Goal: Transaction & Acquisition: Purchase product/service

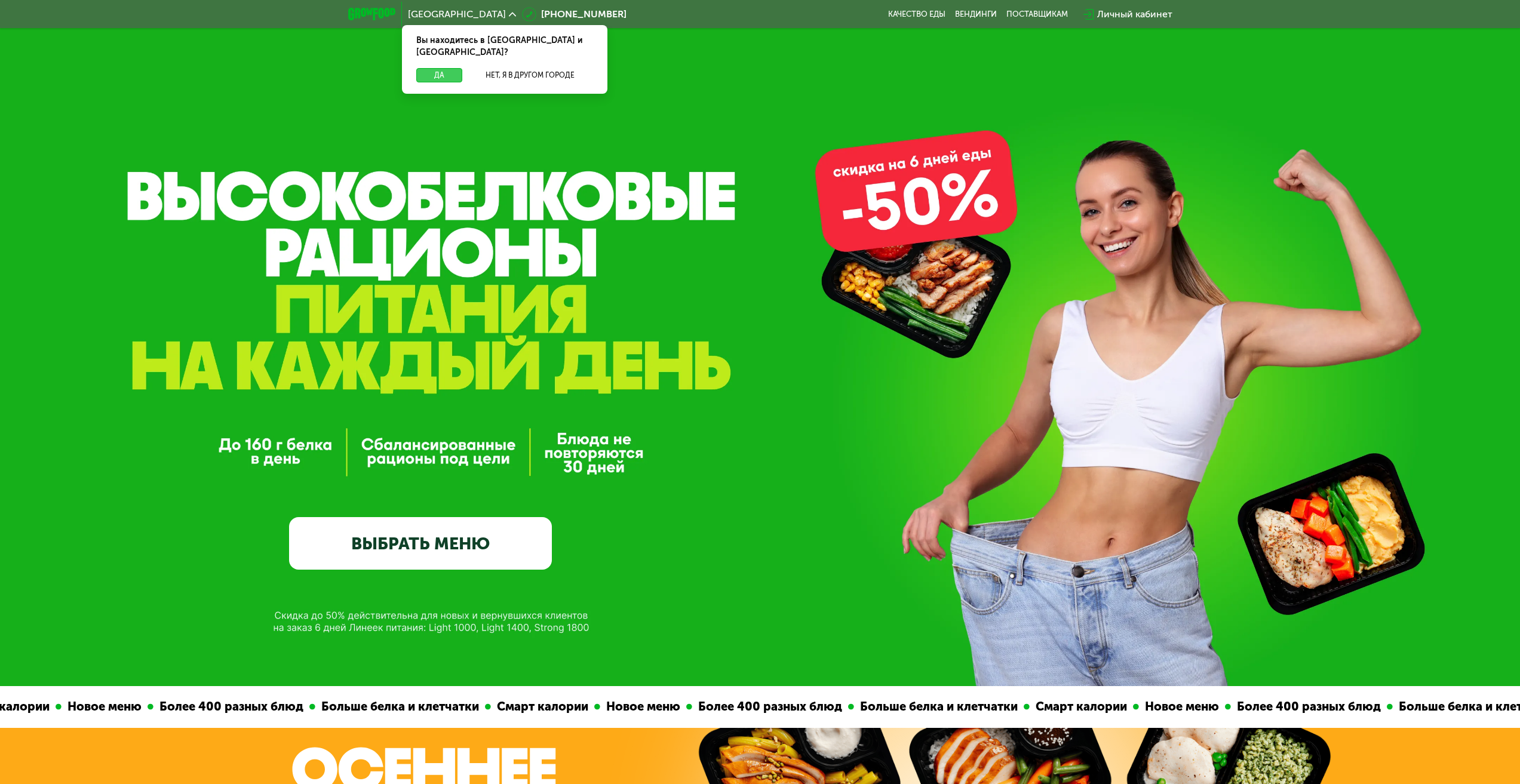
click at [436, 68] on button "Да" at bounding box center [439, 76] width 46 height 15
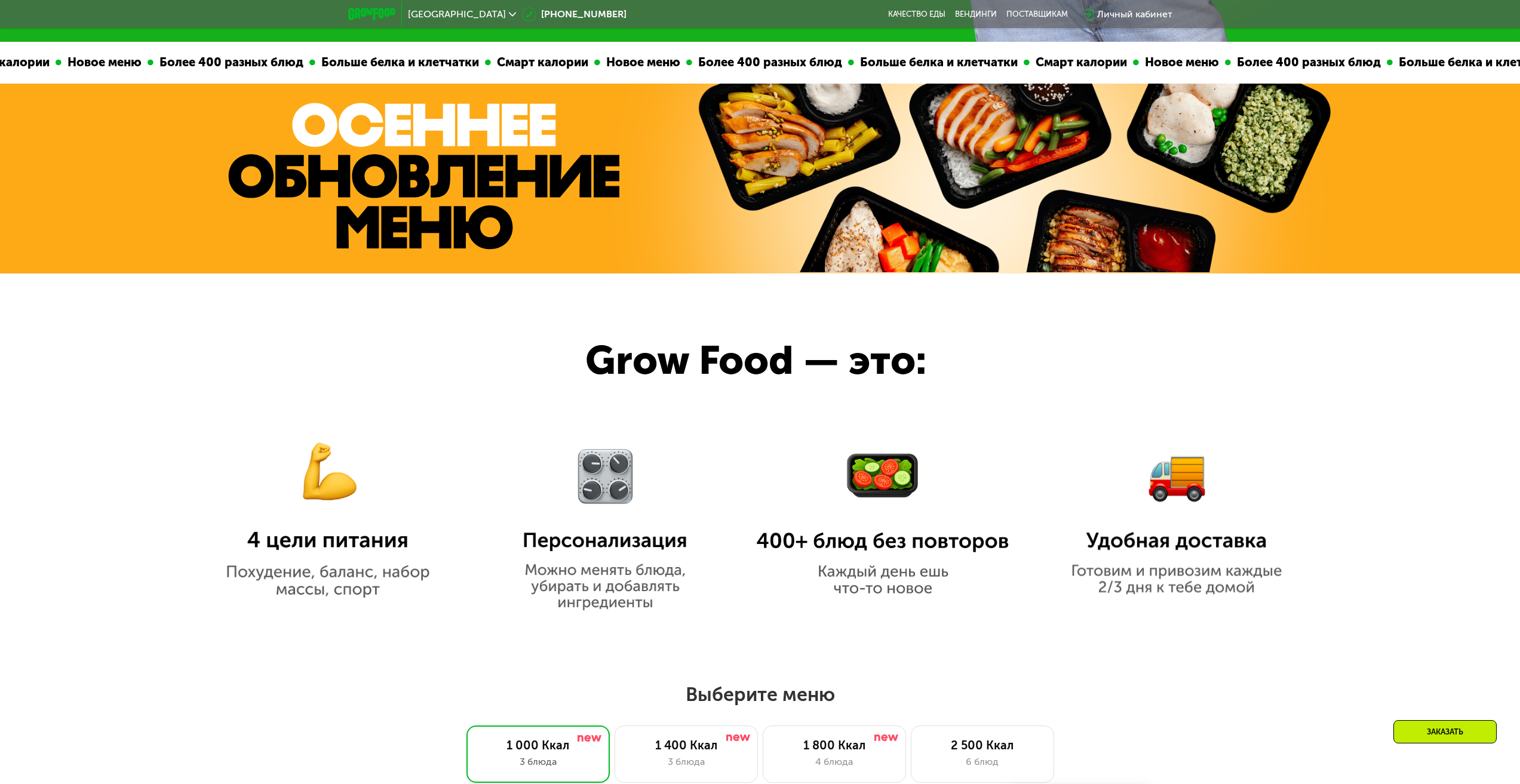
scroll to position [716, 0]
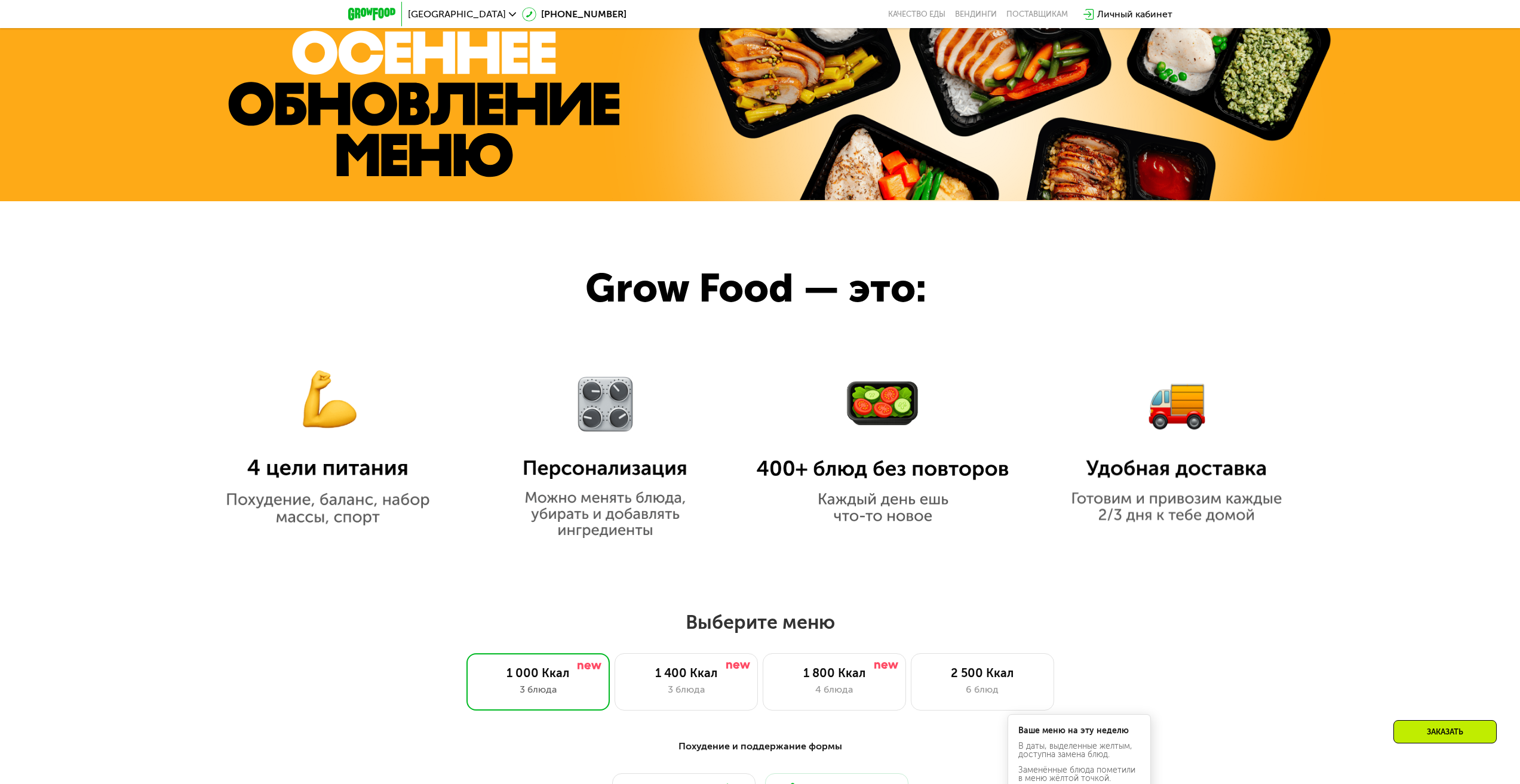
click at [332, 492] on img at bounding box center [328, 433] width 253 height 184
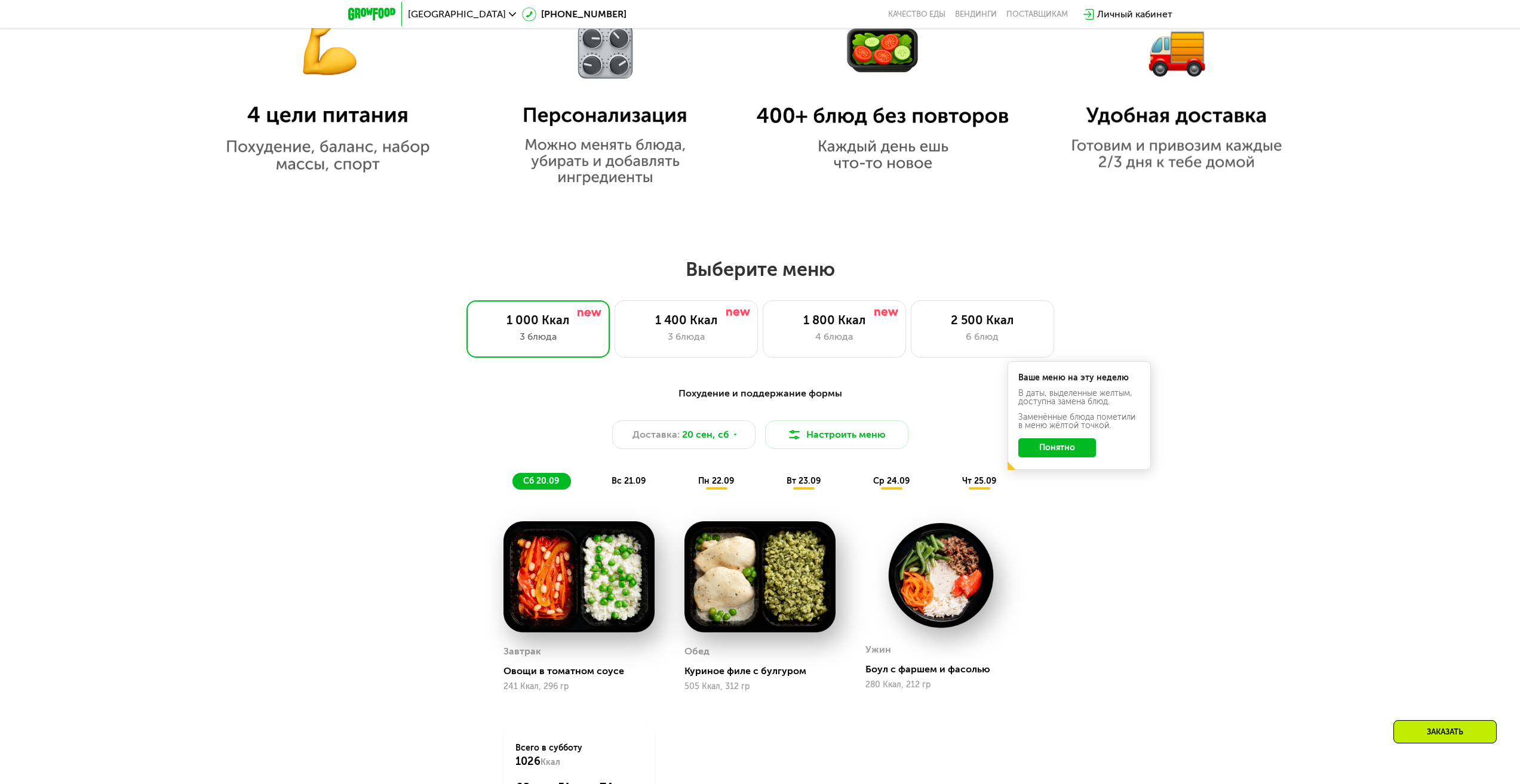
scroll to position [1194, 0]
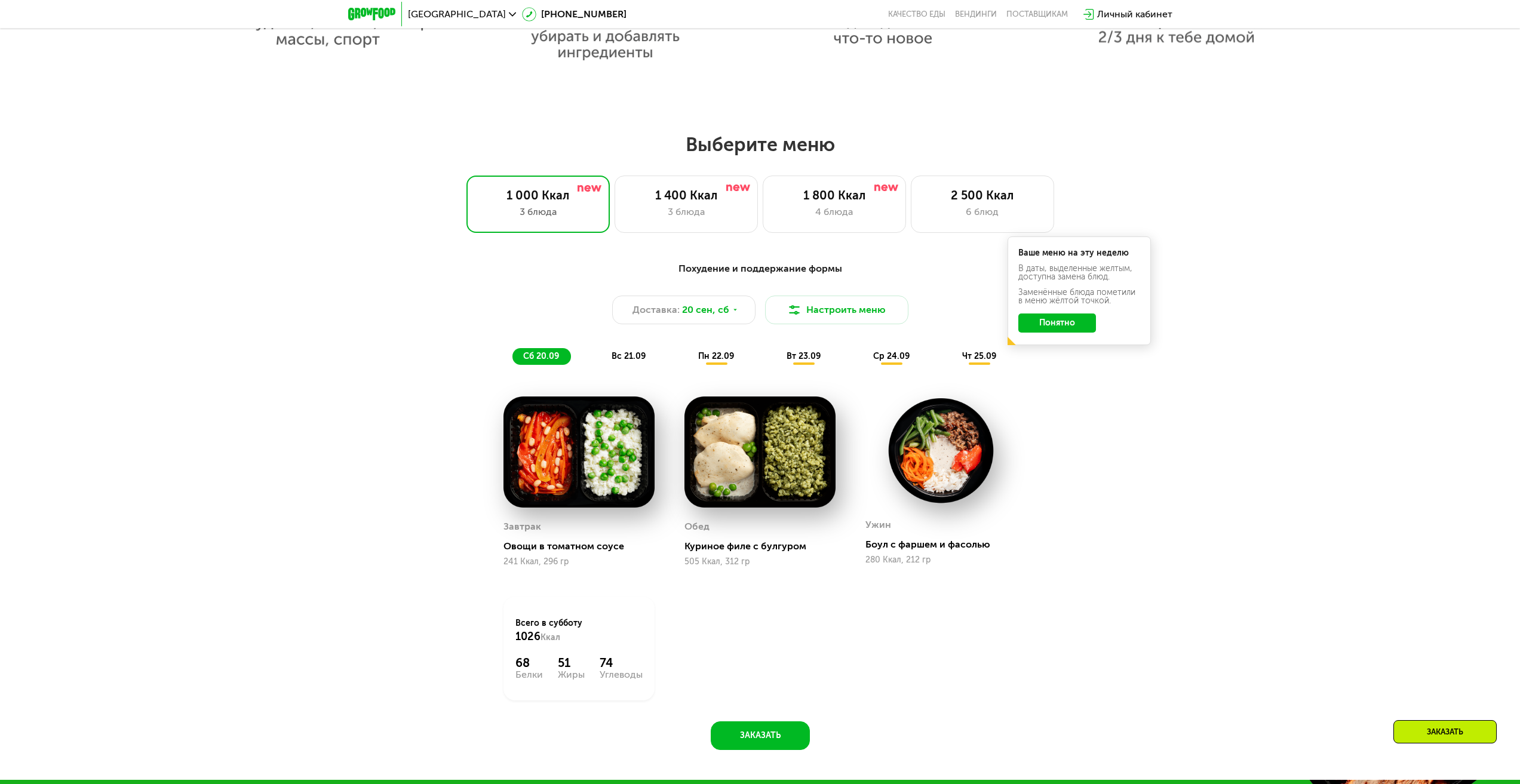
click at [546, 465] on img at bounding box center [579, 452] width 151 height 111
click at [563, 444] on img at bounding box center [579, 452] width 151 height 111
click at [633, 355] on span "вс 21.09" at bounding box center [628, 356] width 34 height 10
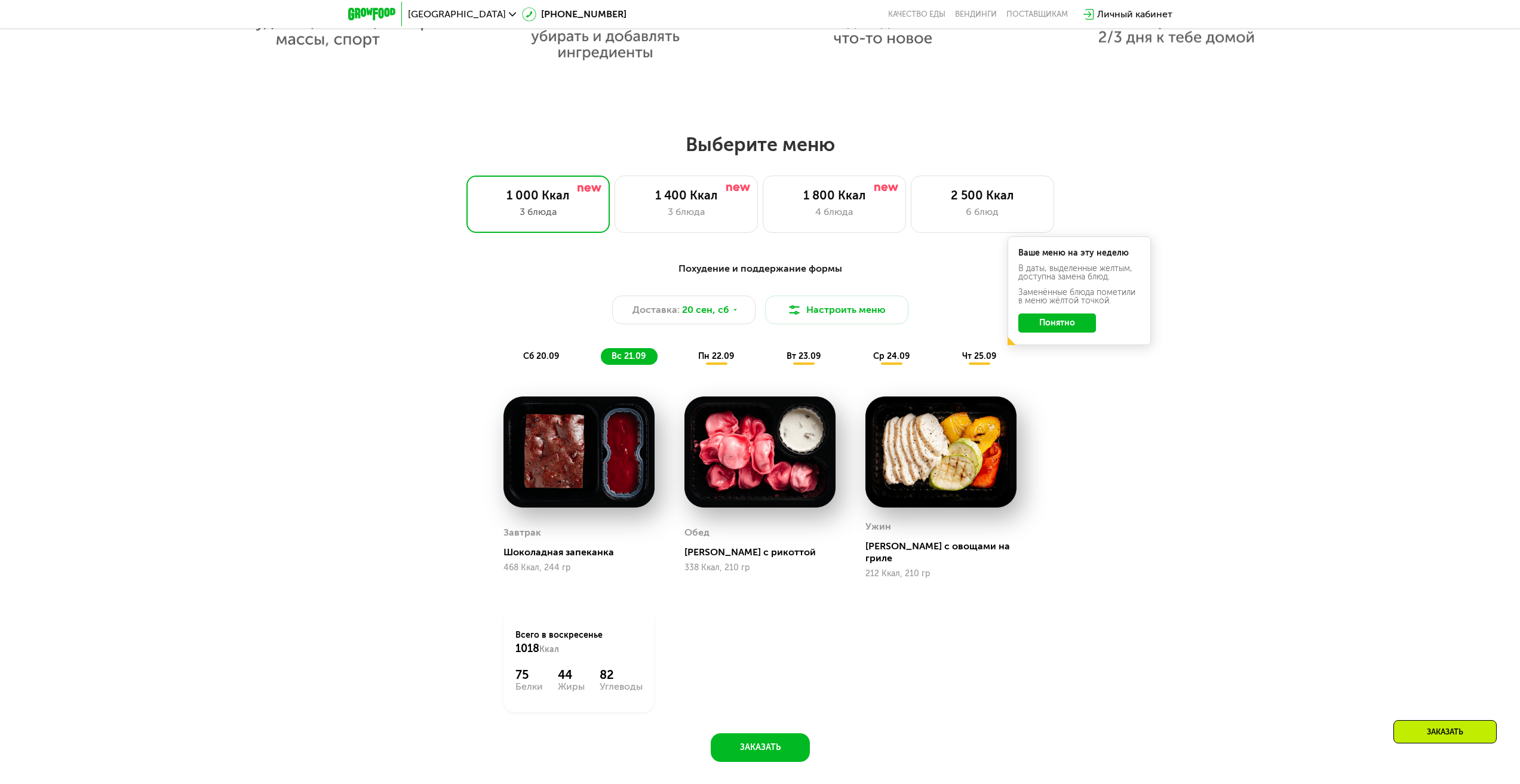
click at [537, 359] on span "сб 20.09" at bounding box center [540, 356] width 36 height 10
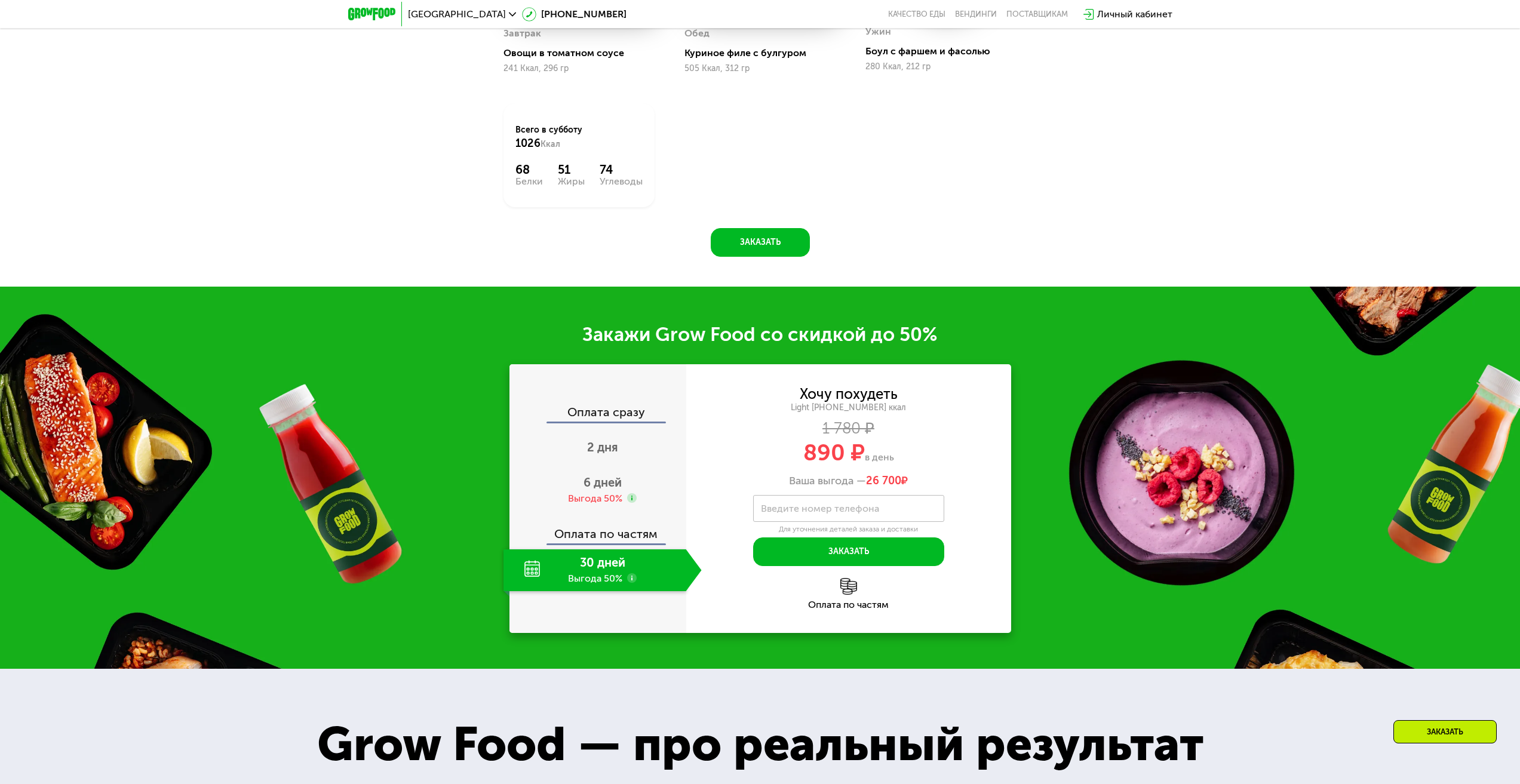
scroll to position [1732, 0]
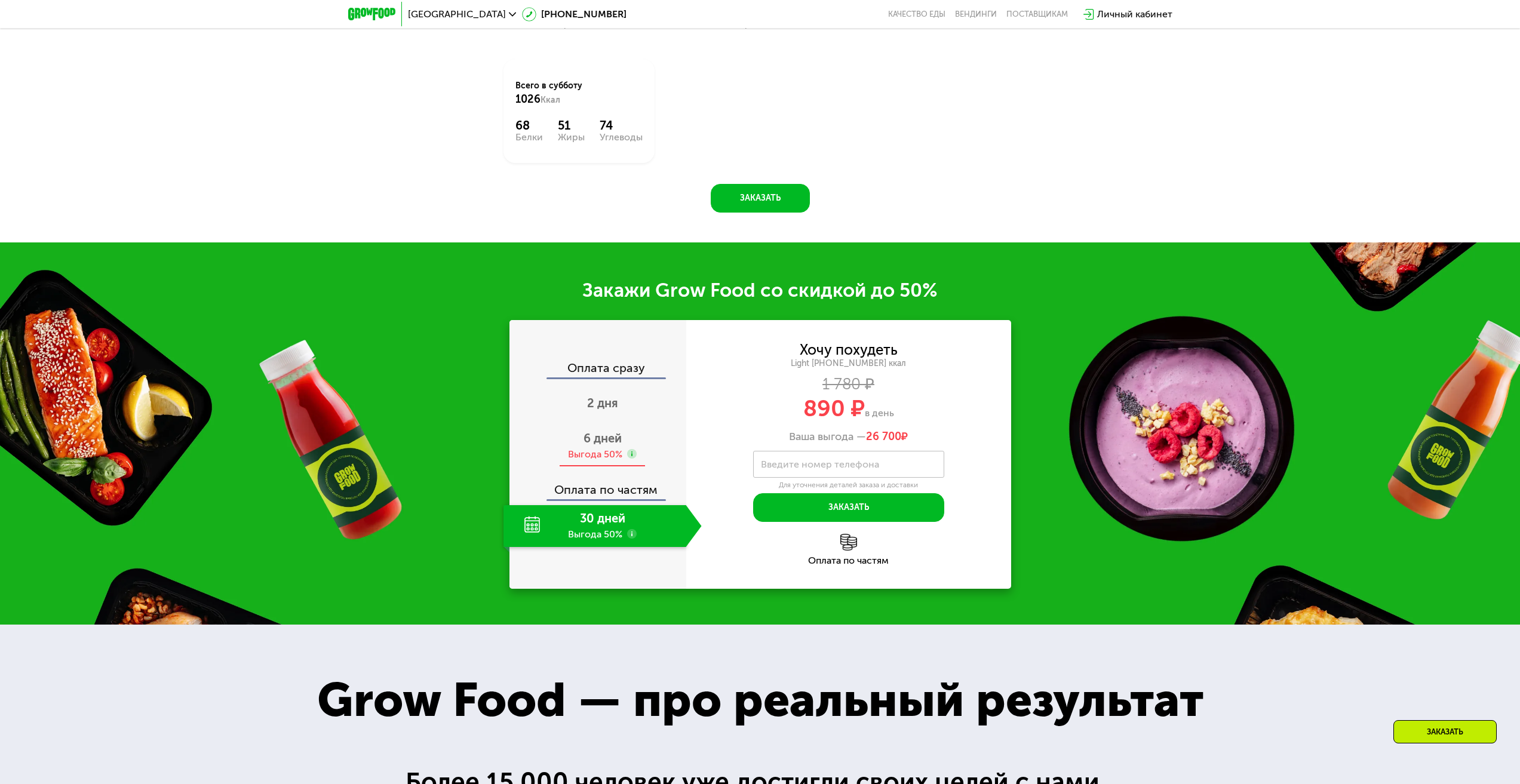
click at [622, 459] on div "Выгода 50%" at bounding box center [595, 455] width 55 height 13
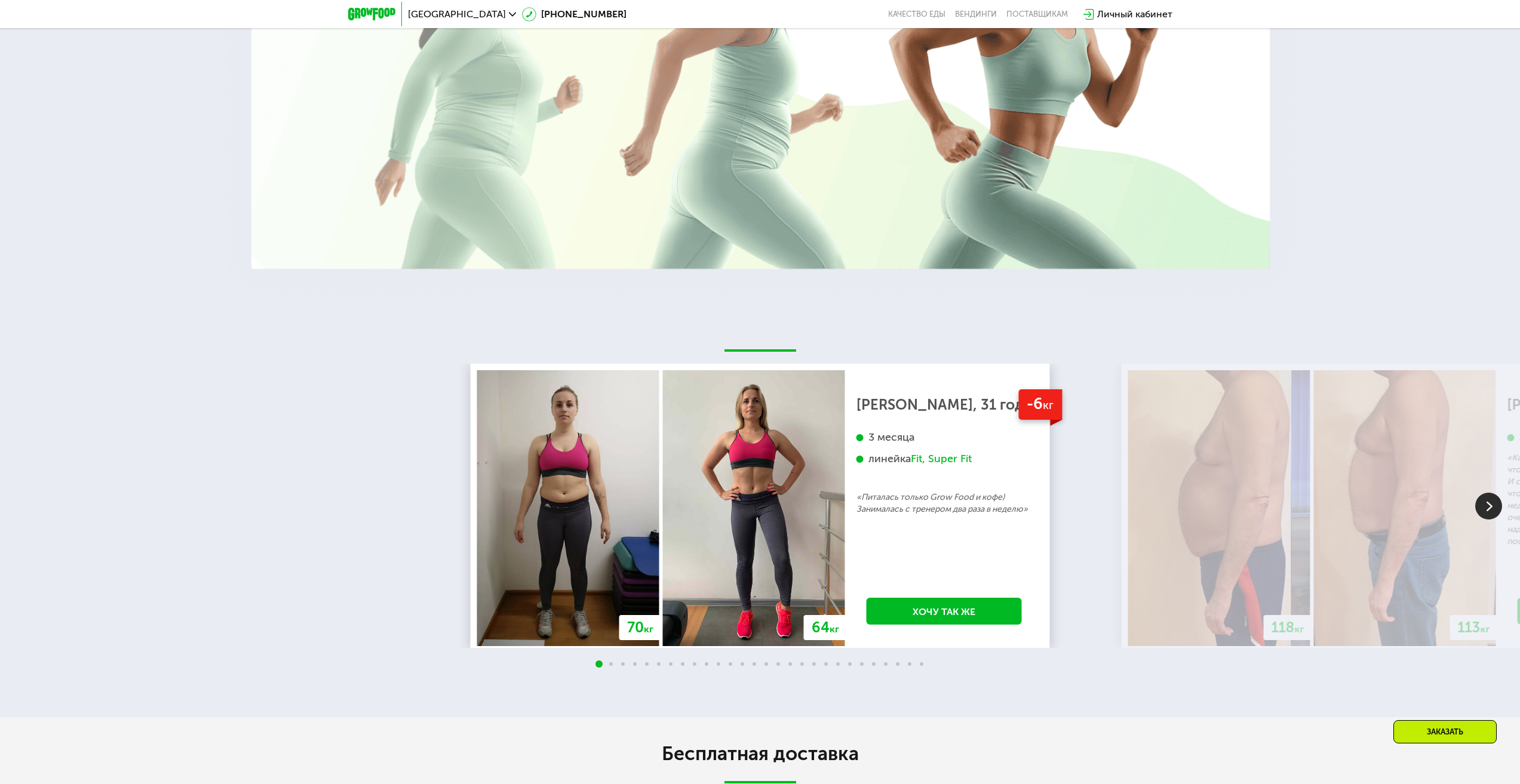
scroll to position [2866, 0]
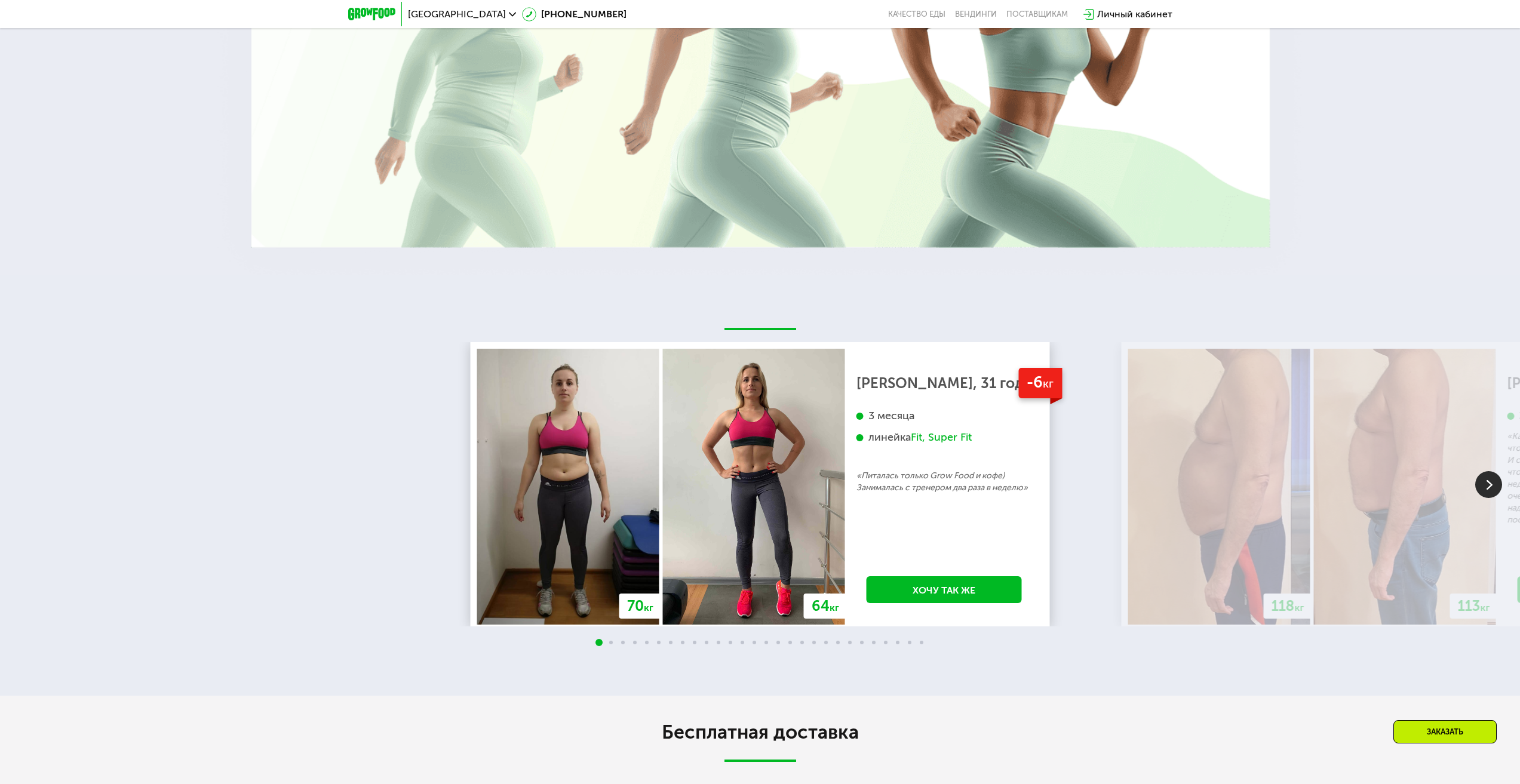
click at [1488, 487] on img at bounding box center [1488, 484] width 27 height 27
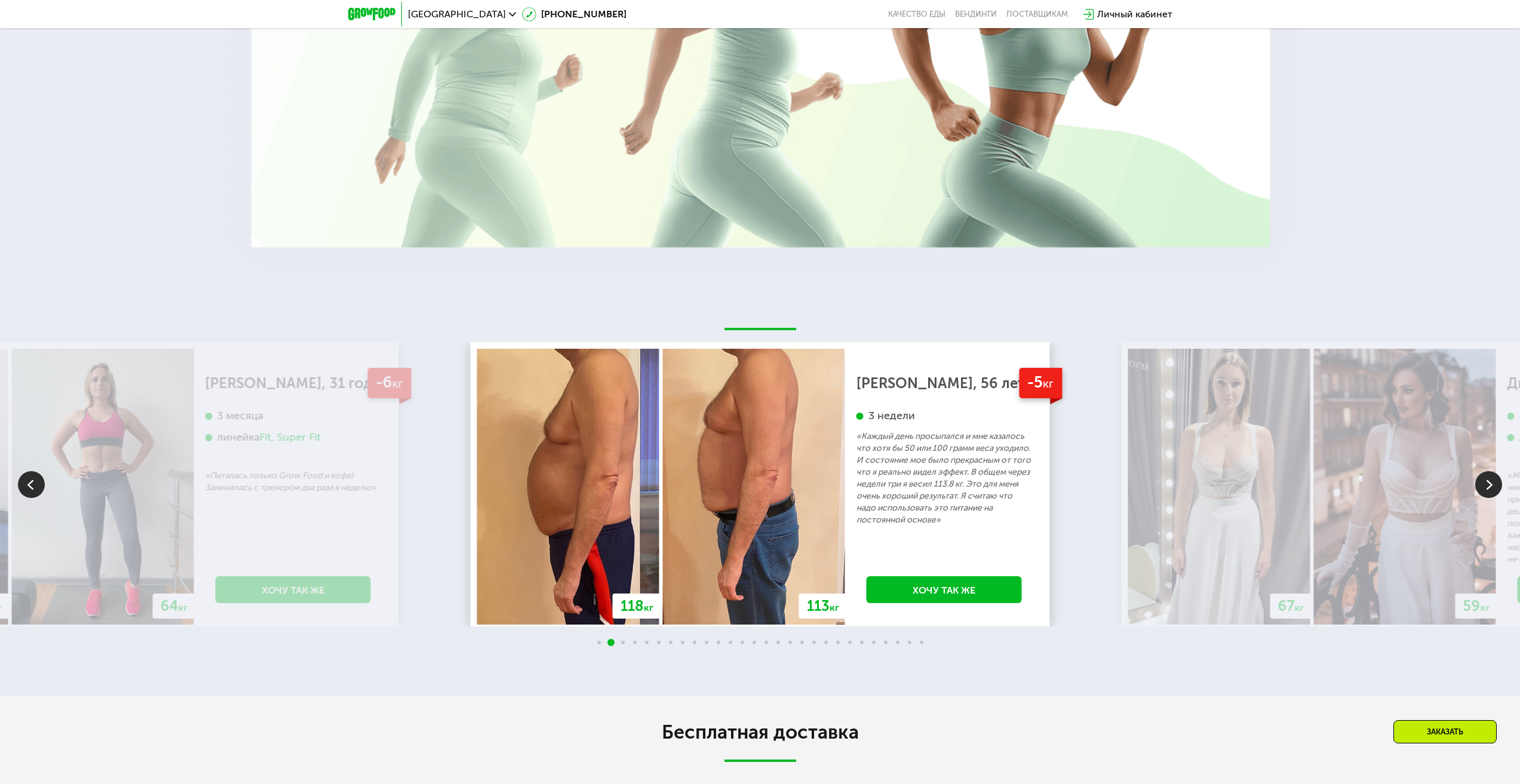
click at [1483, 492] on img at bounding box center [1488, 484] width 27 height 27
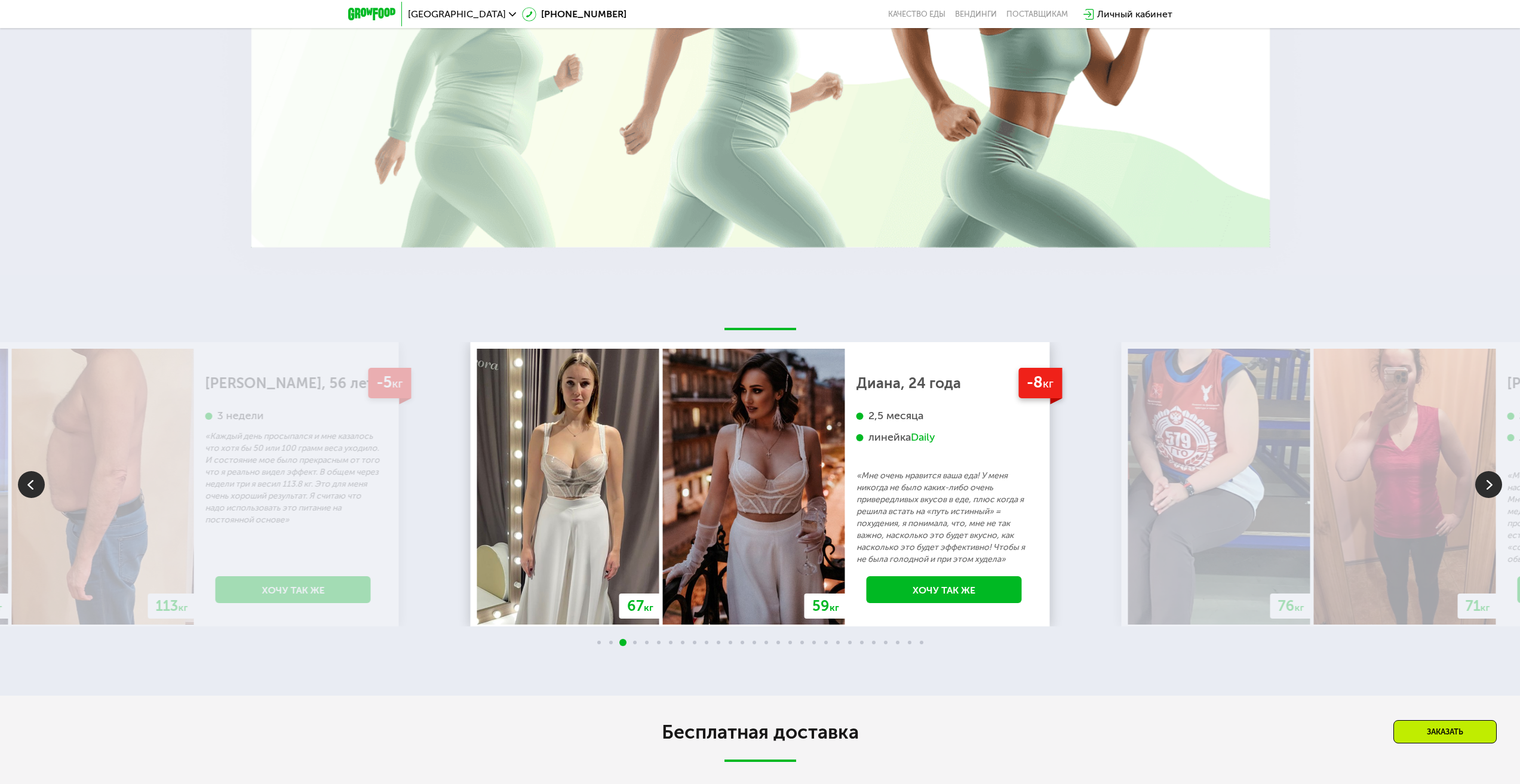
click at [1493, 496] on img at bounding box center [1488, 484] width 27 height 27
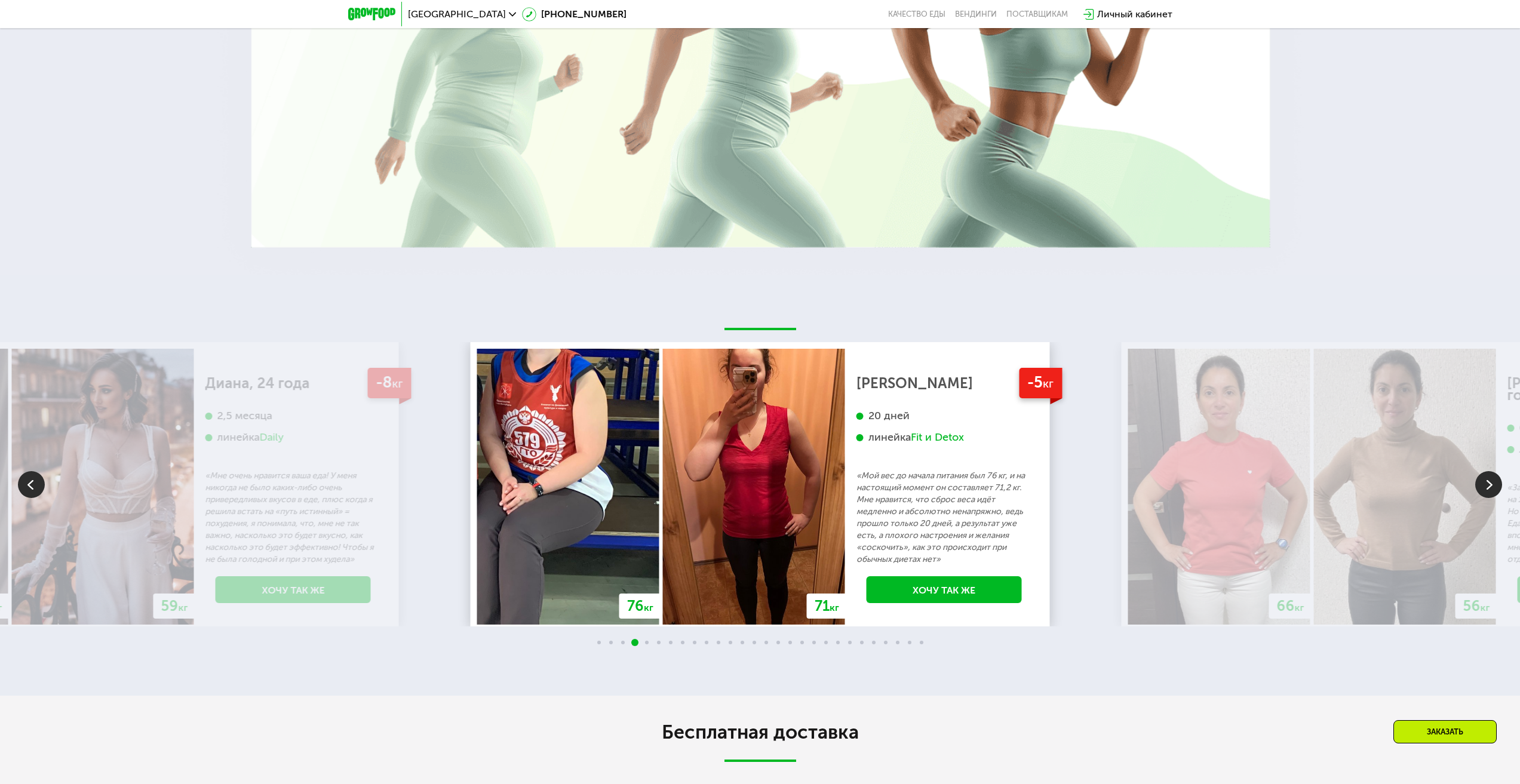
click at [1480, 483] on img at bounding box center [1488, 484] width 27 height 27
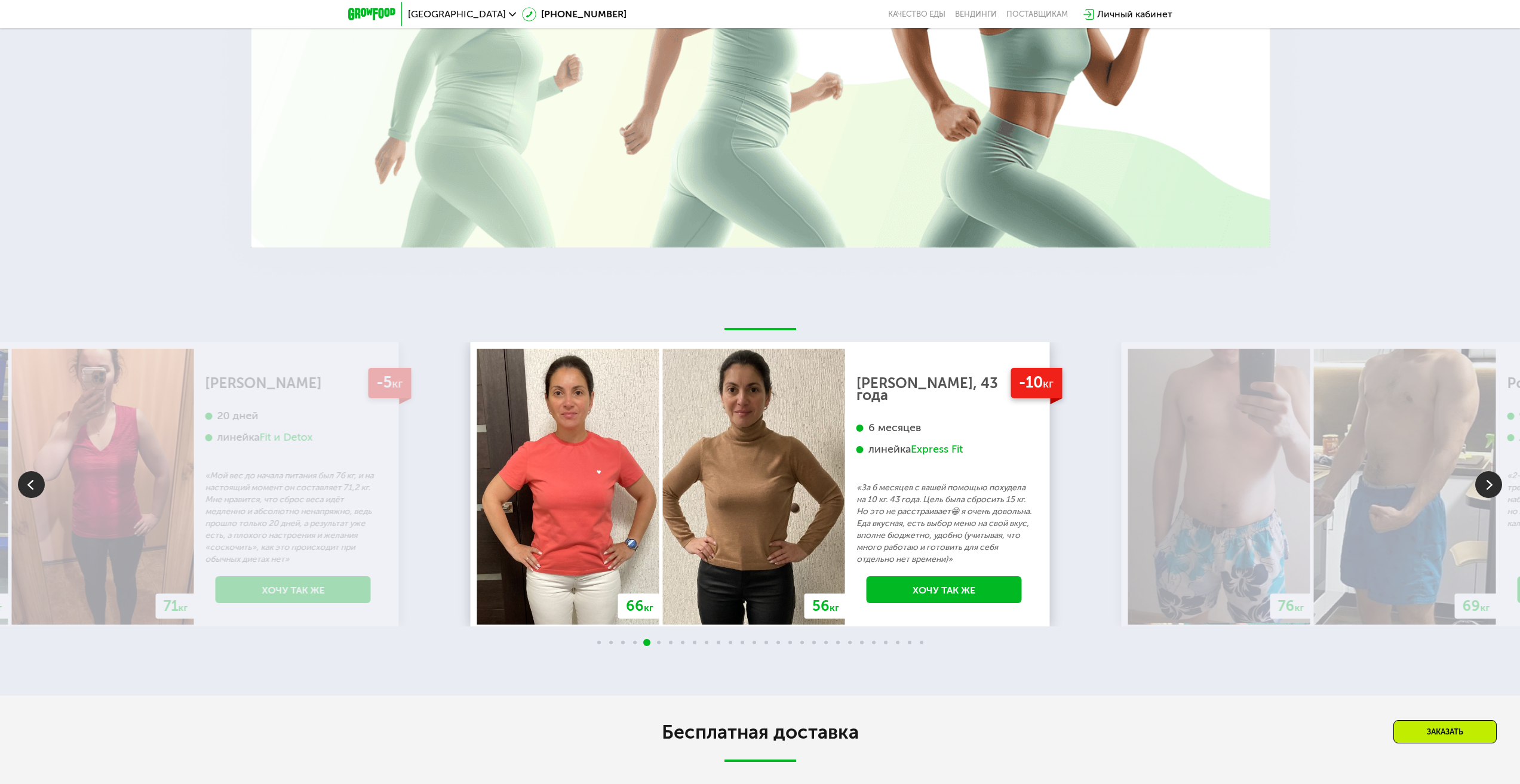
click at [1479, 484] on img at bounding box center [1488, 484] width 27 height 27
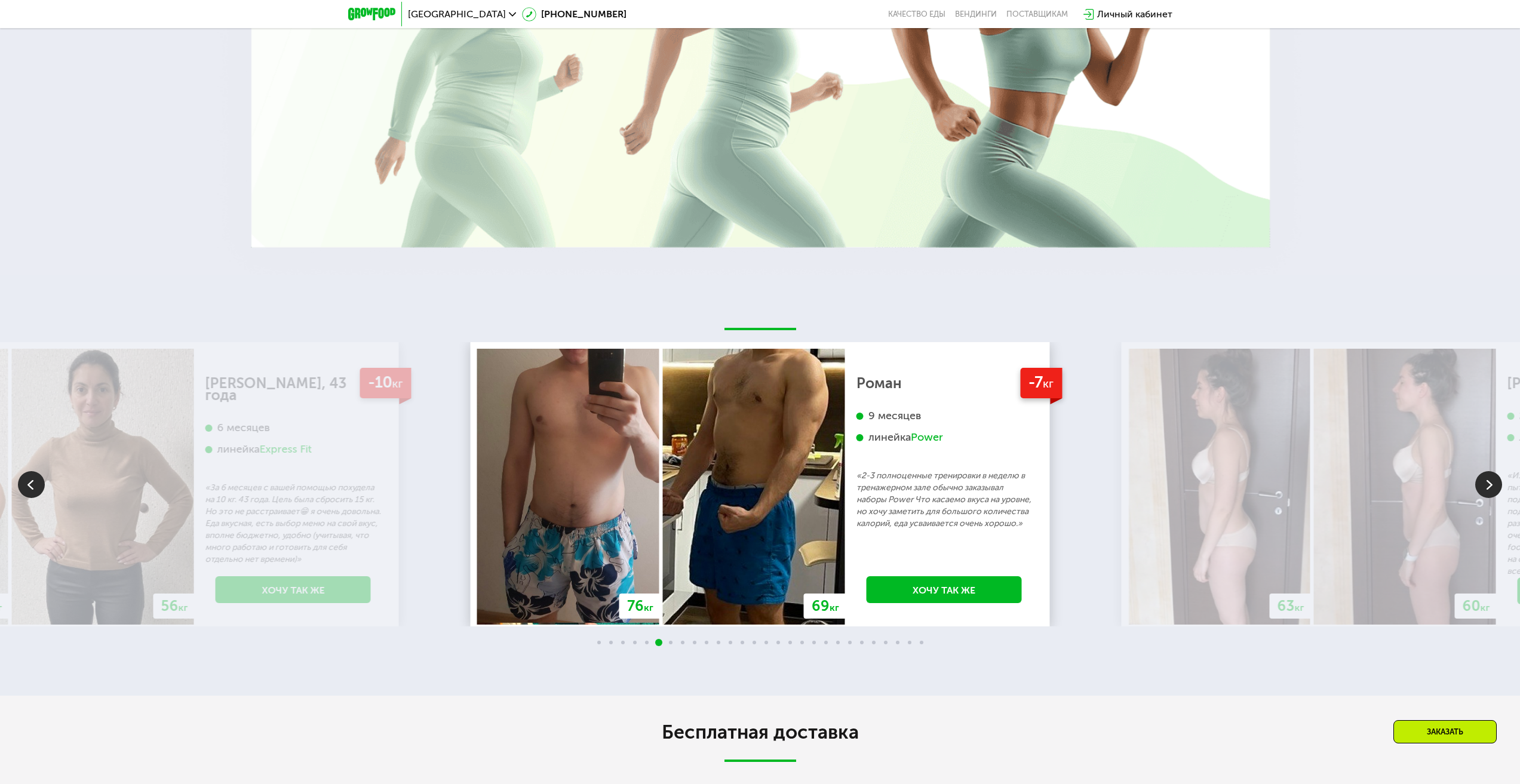
click at [1479, 484] on img at bounding box center [1488, 484] width 27 height 27
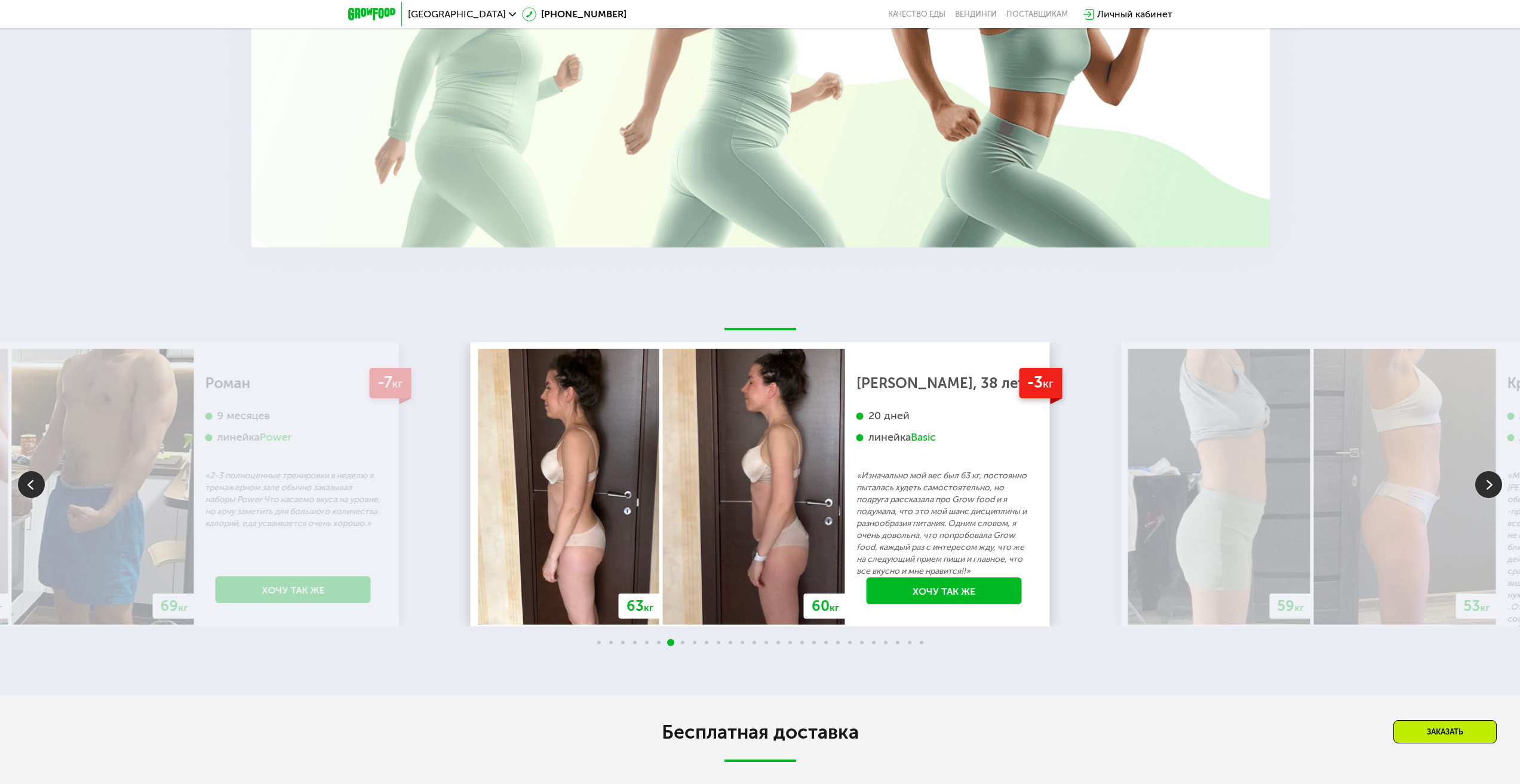
click at [1478, 484] on img at bounding box center [1488, 484] width 27 height 27
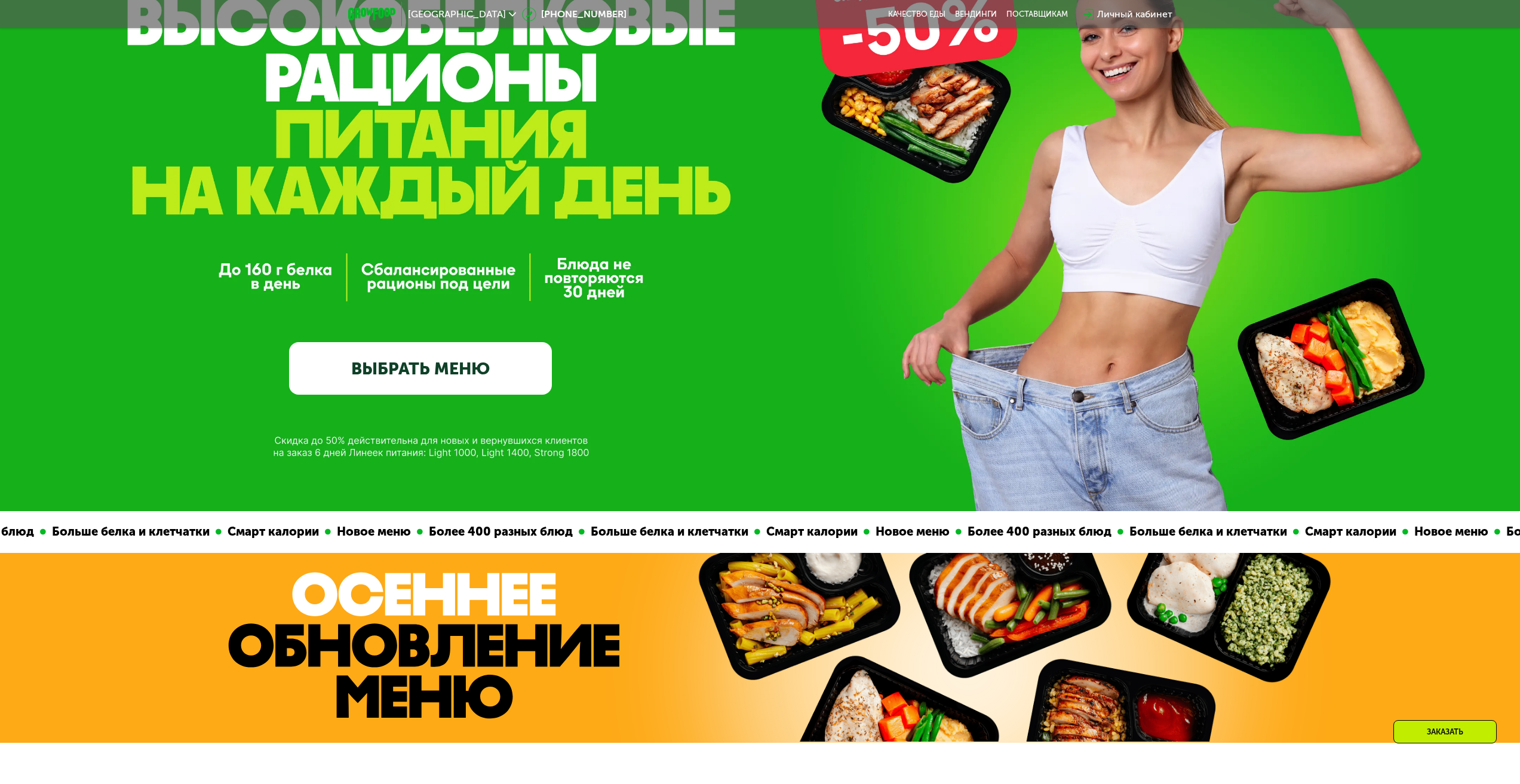
scroll to position [60, 0]
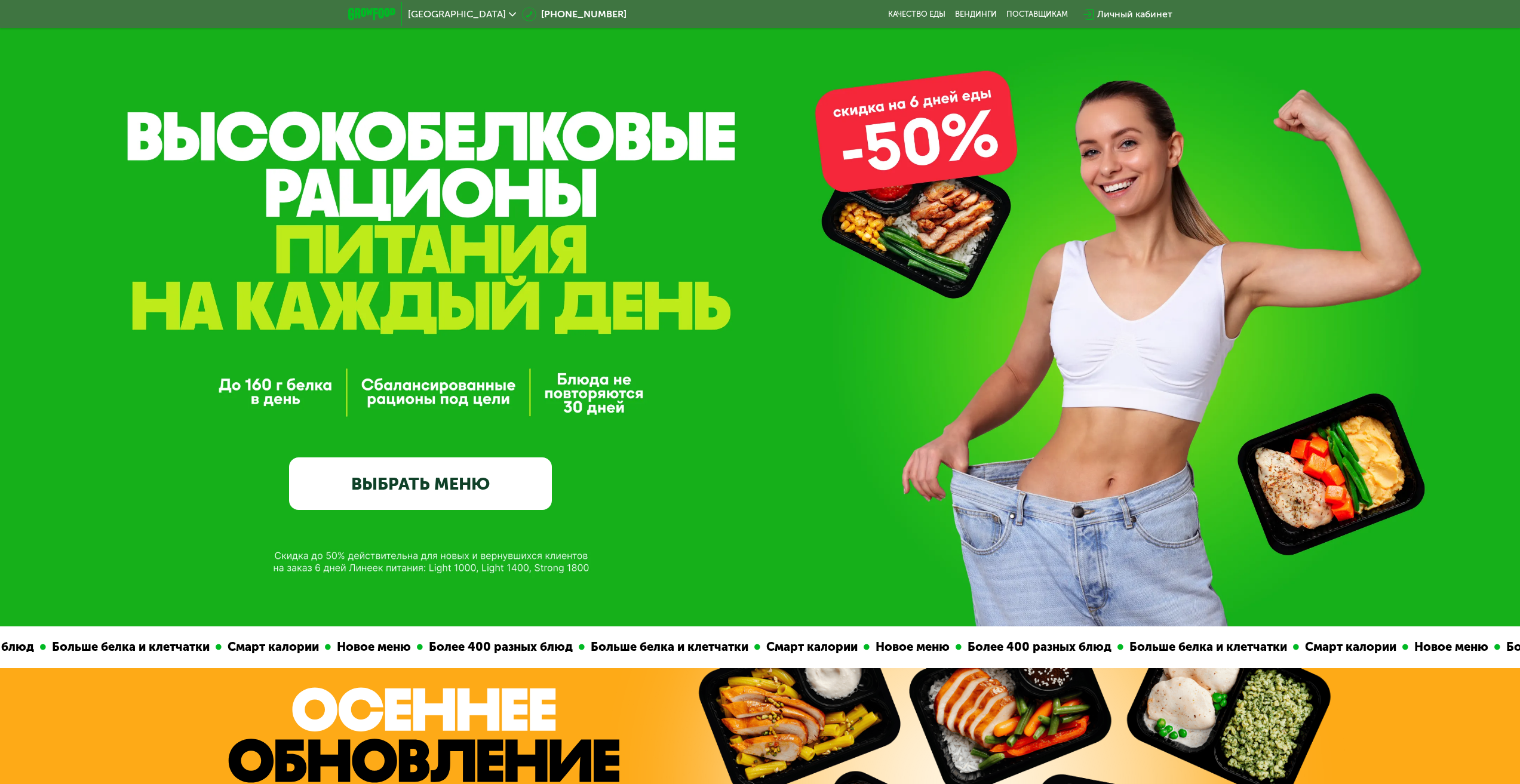
click at [297, 385] on div "GrowFood — доставка правильного питания ВЫБРАТЬ МЕНЮ" at bounding box center [420, 346] width 263 height 327
drag, startPoint x: 395, startPoint y: 383, endPoint x: 423, endPoint y: 393, distance: 29.7
click at [396, 383] on div "GrowFood — доставка правильного питания ВЫБРАТЬ МЕНЮ" at bounding box center [420, 346] width 263 height 327
click at [982, 14] on link "Вендинги" at bounding box center [975, 14] width 41 height 9
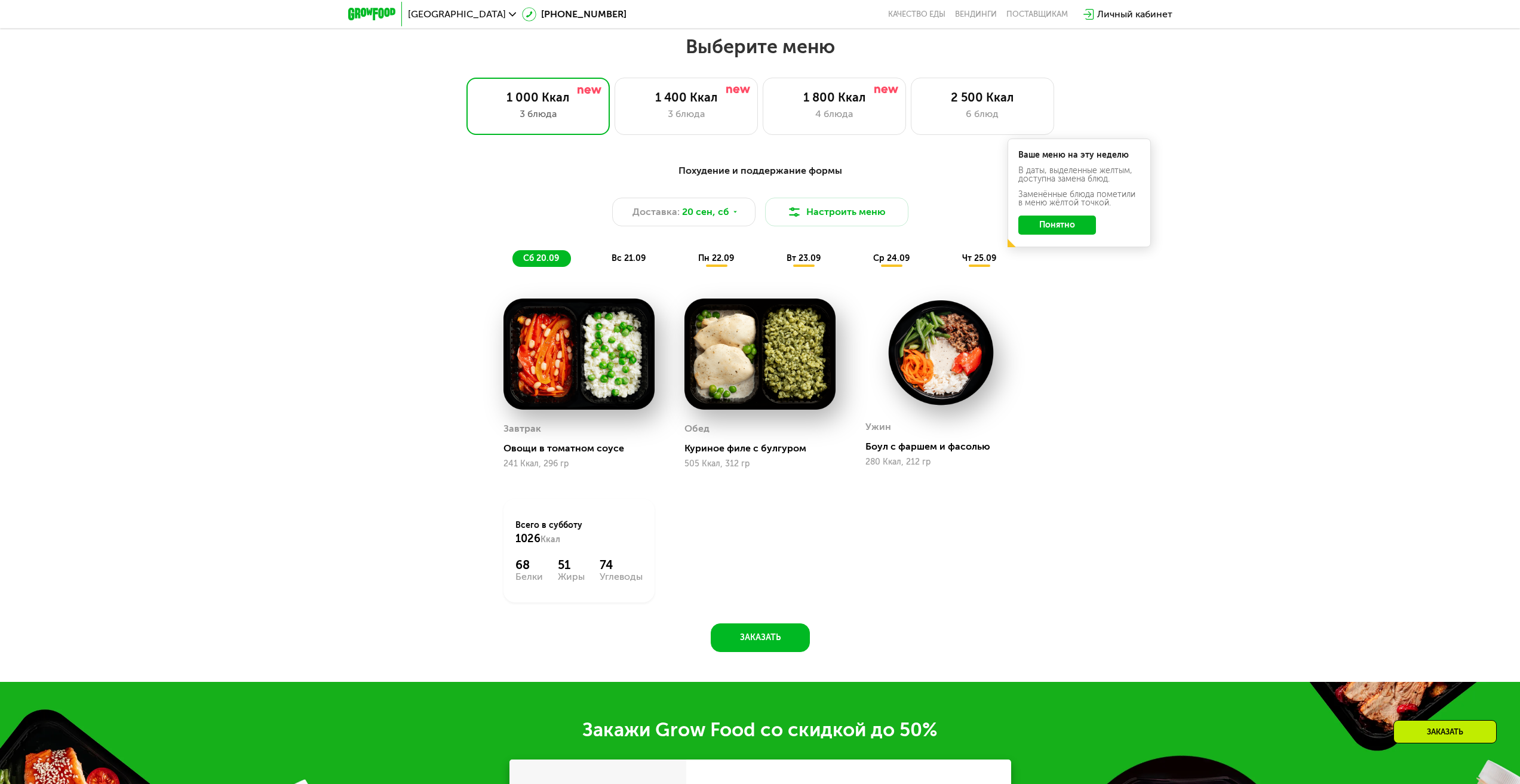
scroll to position [1313, 0]
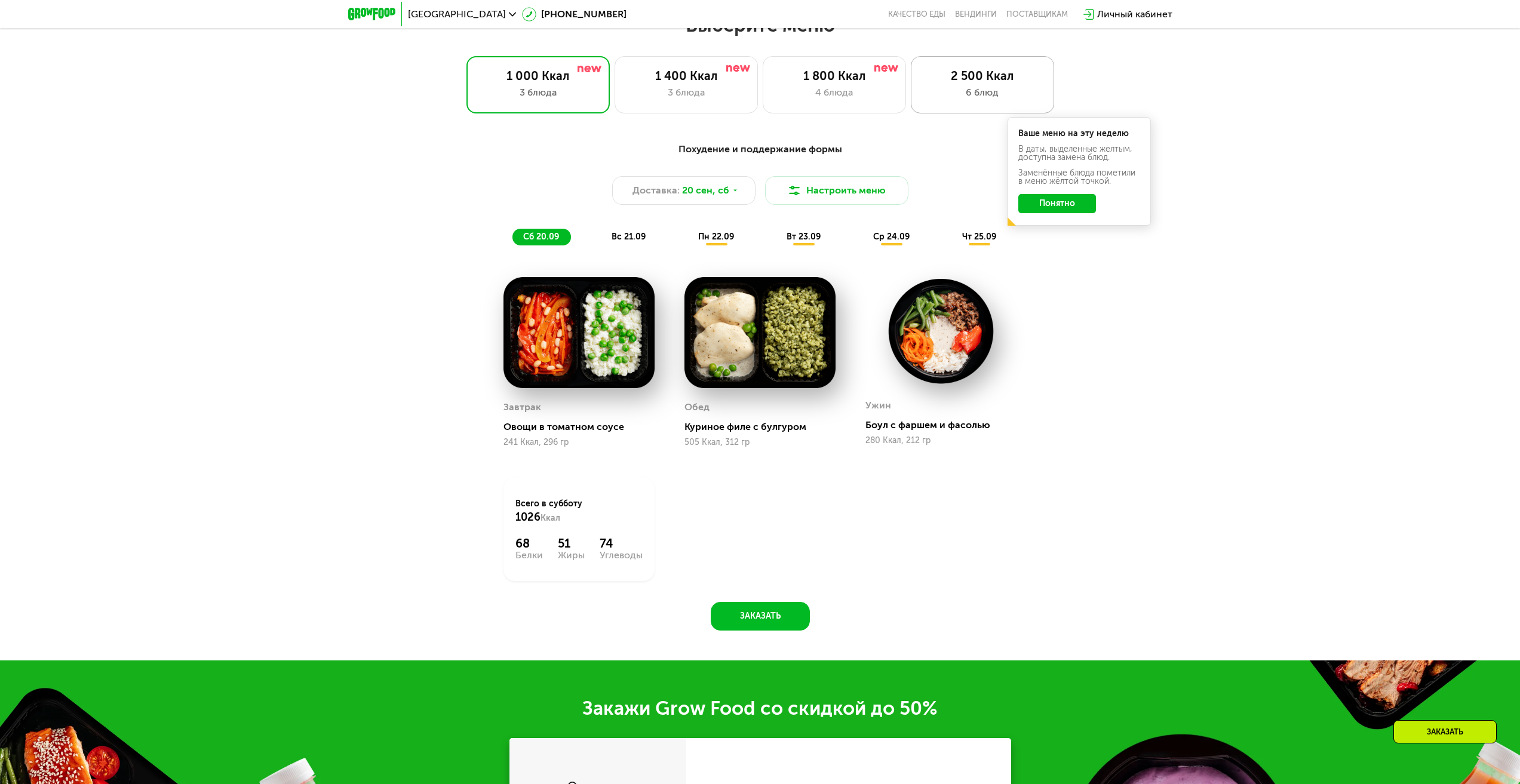
click at [1015, 83] on div "2 500 Ккал" at bounding box center [982, 76] width 119 height 15
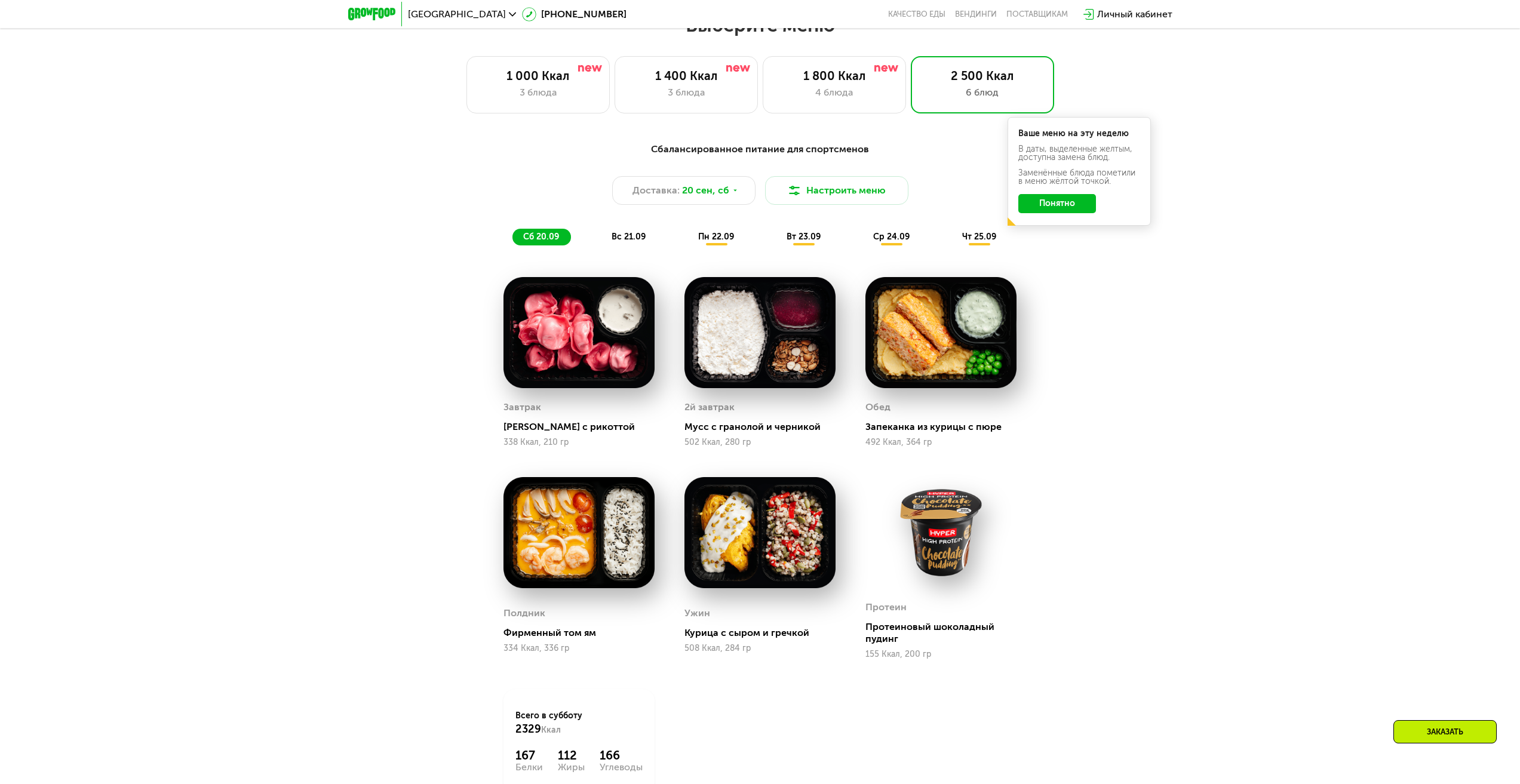
click at [638, 242] on span "вс 21.09" at bounding box center [628, 237] width 34 height 10
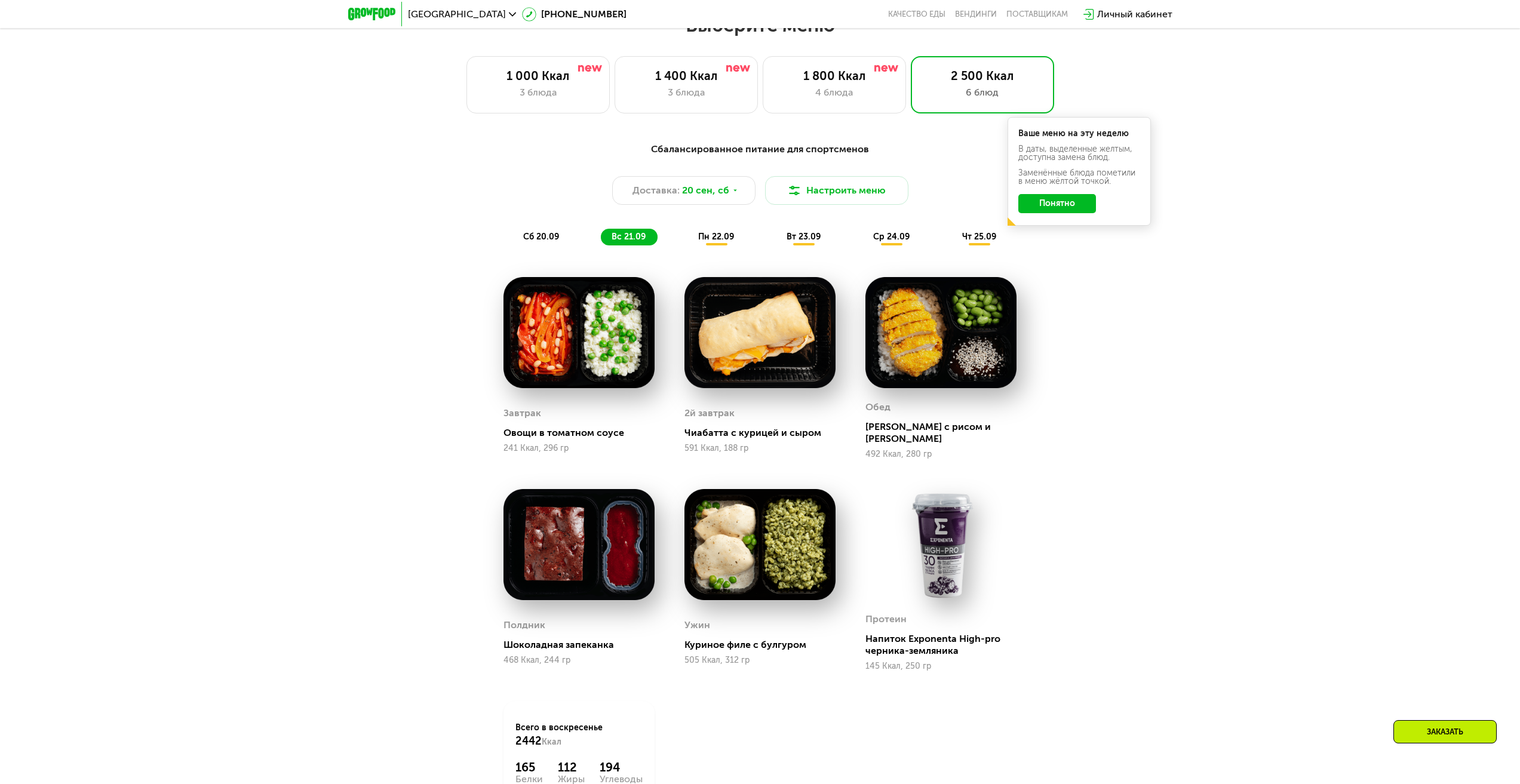
click at [725, 239] on span "пн 22.09" at bounding box center [716, 237] width 36 height 10
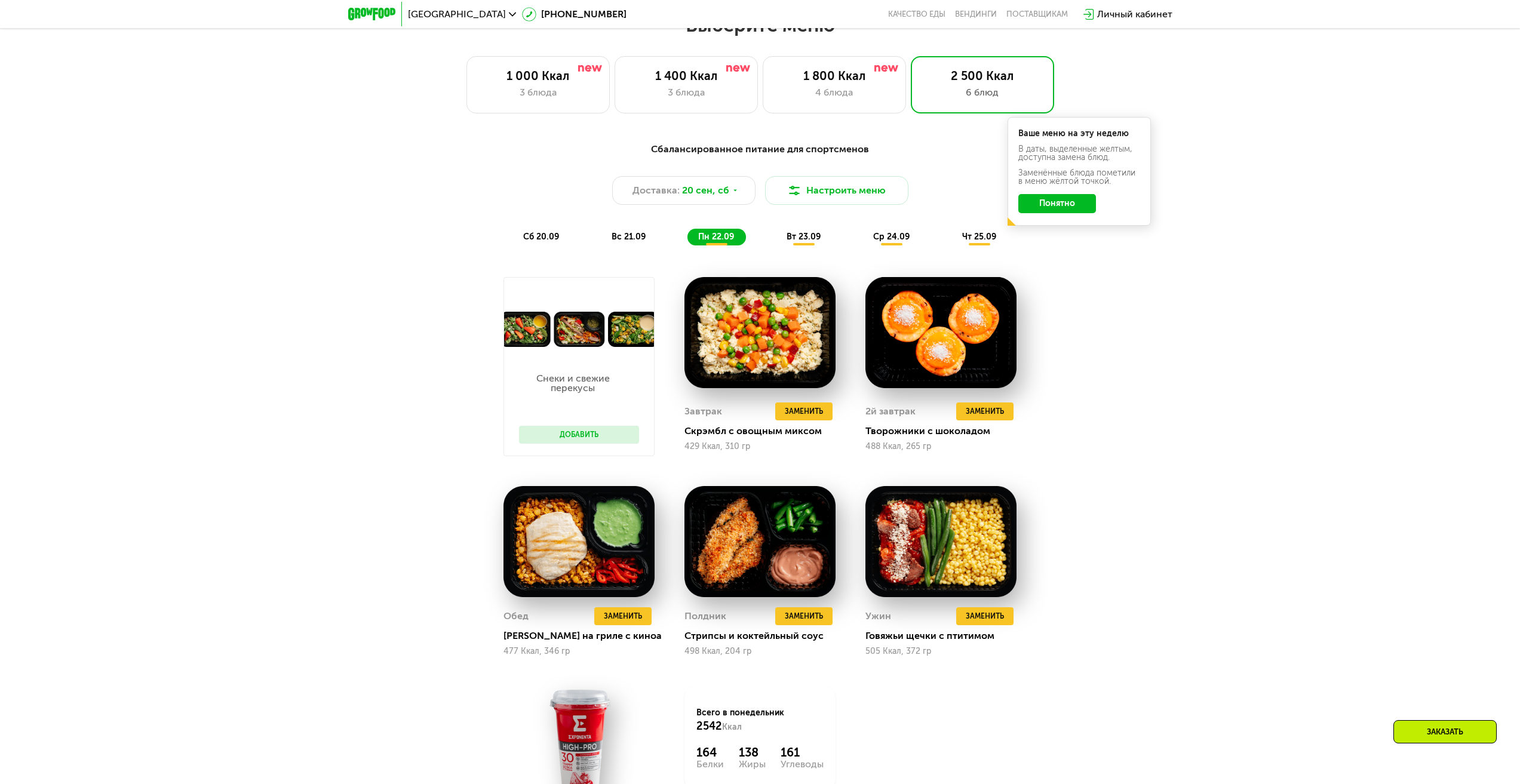
click at [793, 239] on span "вт 23.09" at bounding box center [803, 237] width 34 height 10
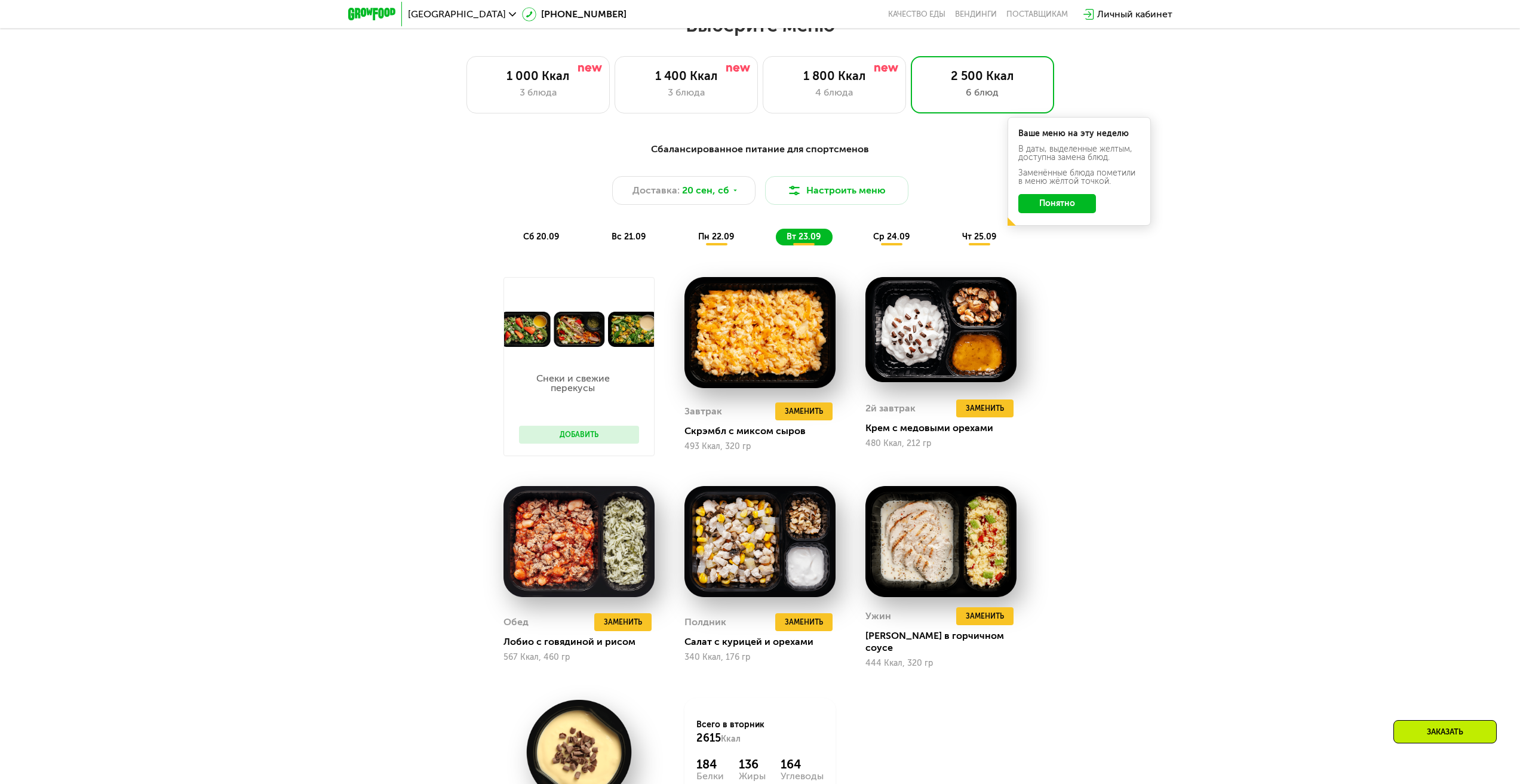
click at [703, 238] on span "пн 22.09" at bounding box center [716, 237] width 36 height 10
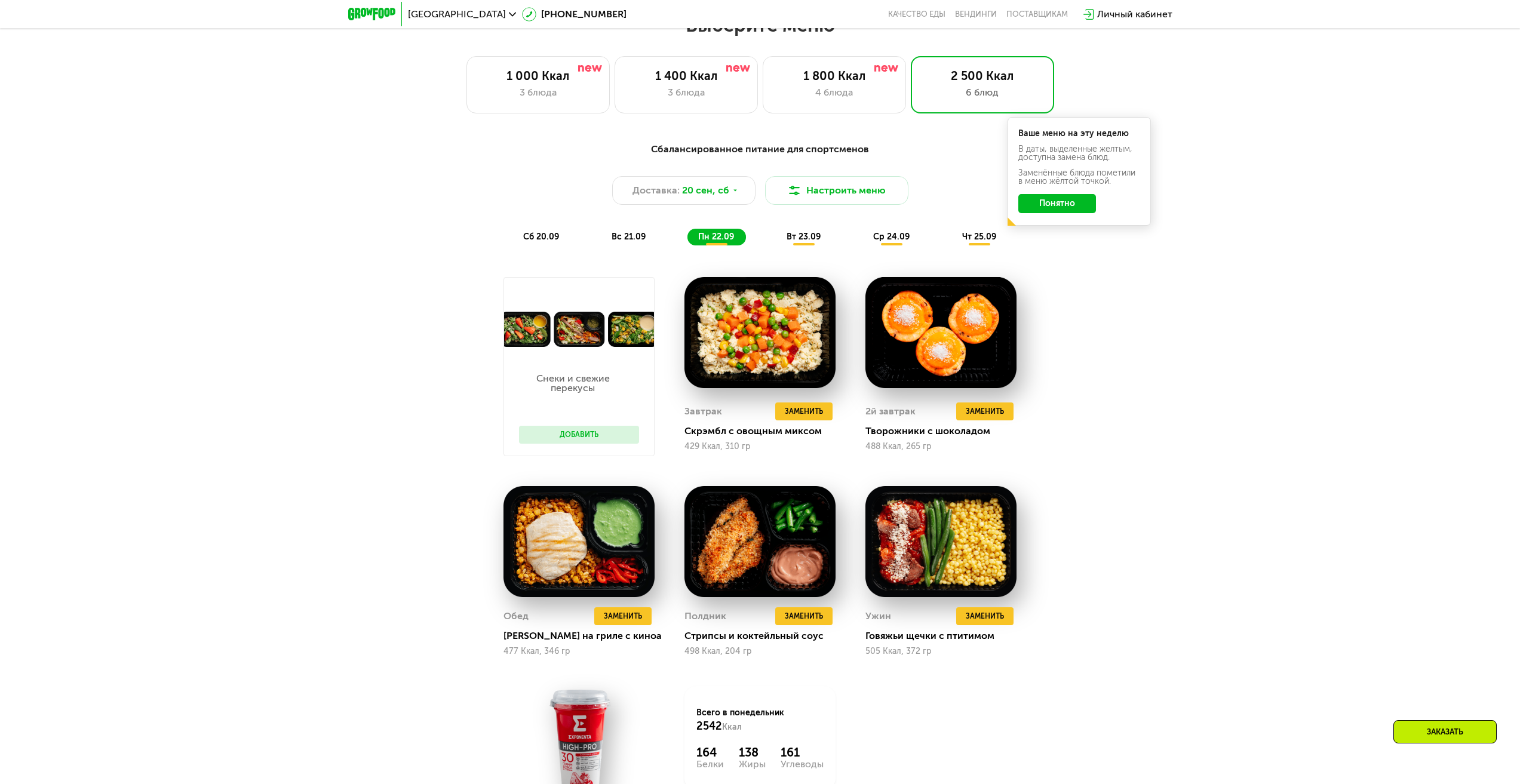
click at [786, 240] on div "вт 23.09" at bounding box center [804, 236] width 57 height 17
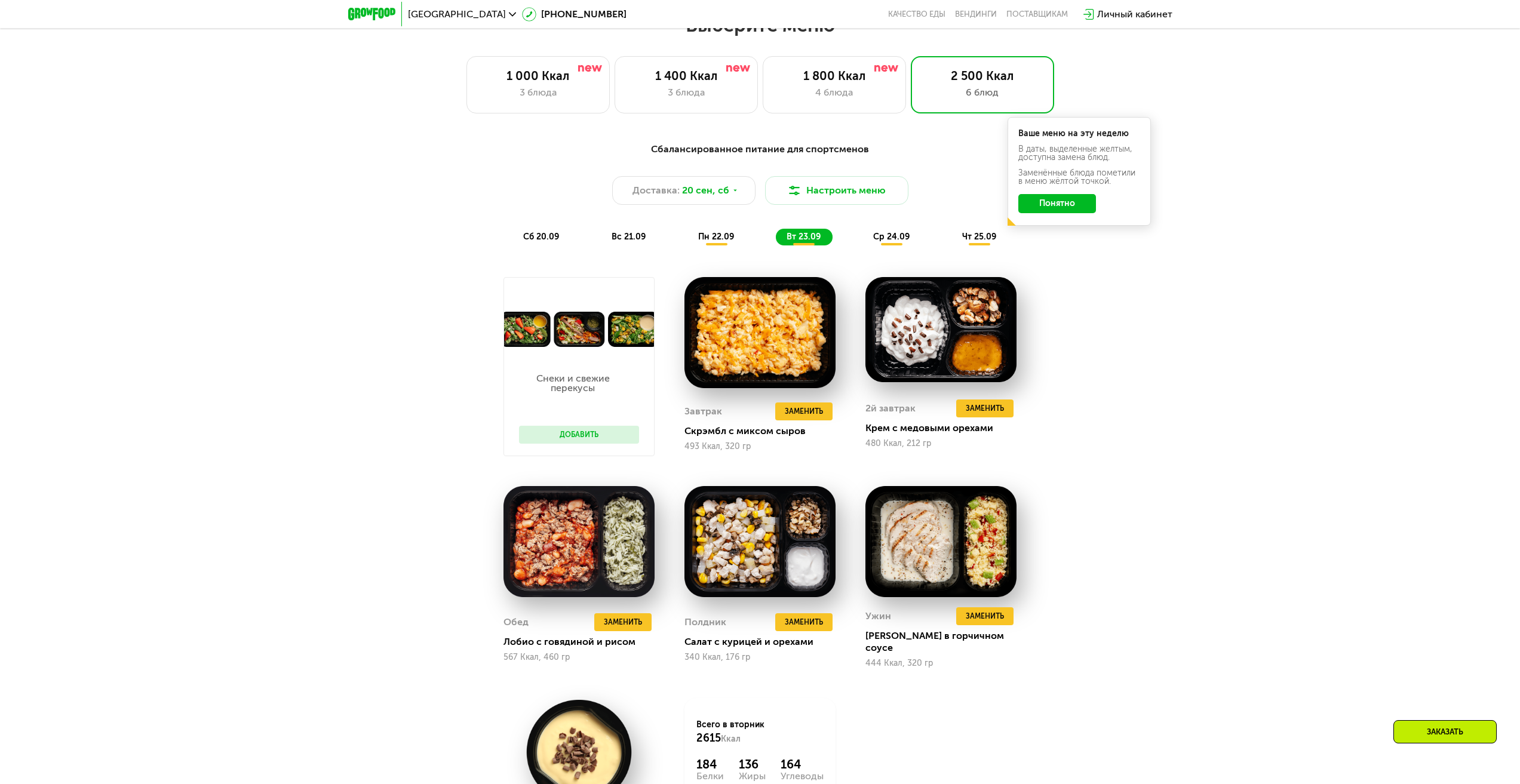
click at [895, 237] on span "ср 24.09" at bounding box center [891, 237] width 36 height 10
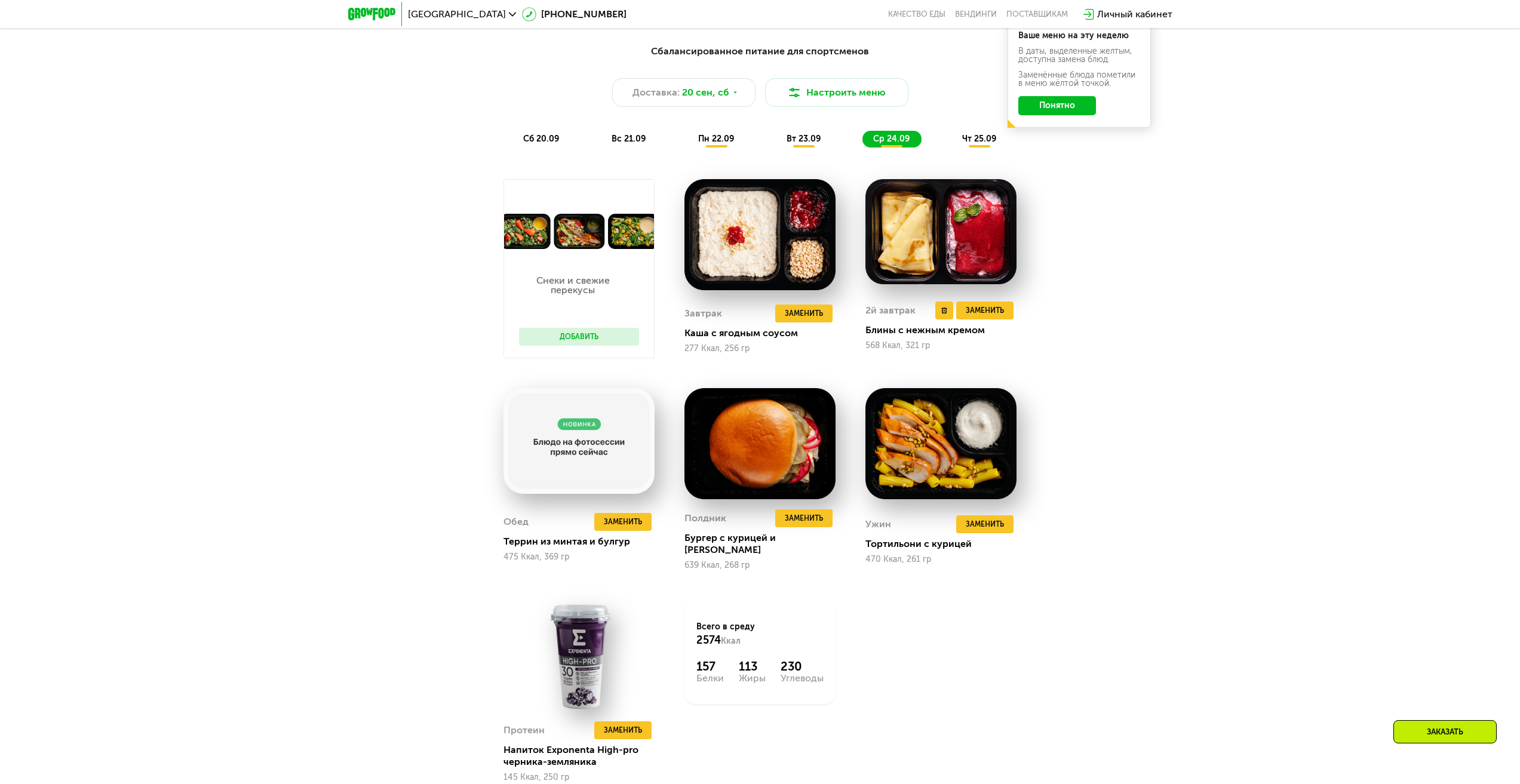
scroll to position [1433, 0]
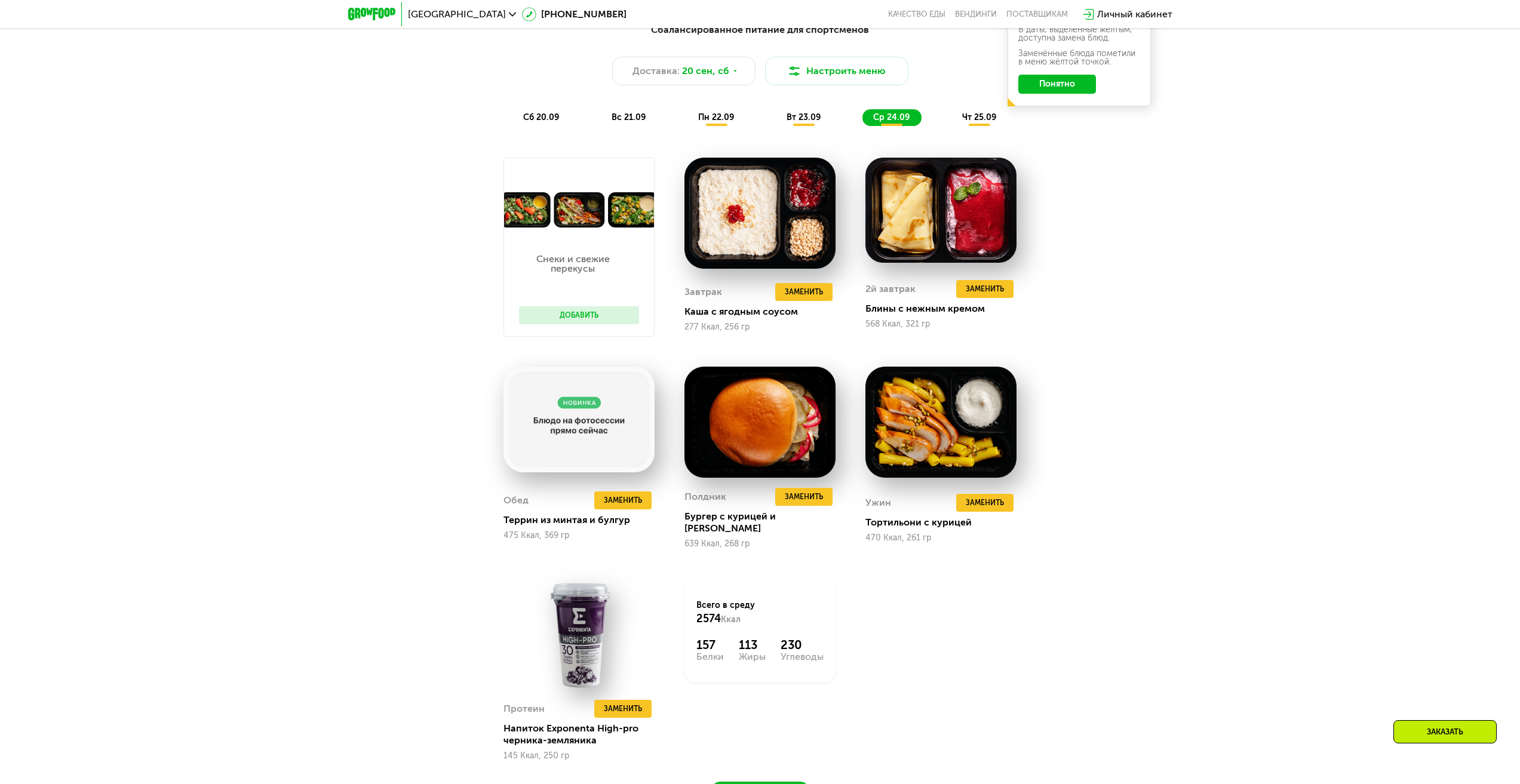
click at [974, 122] on span "чт 25.09" at bounding box center [979, 117] width 34 height 10
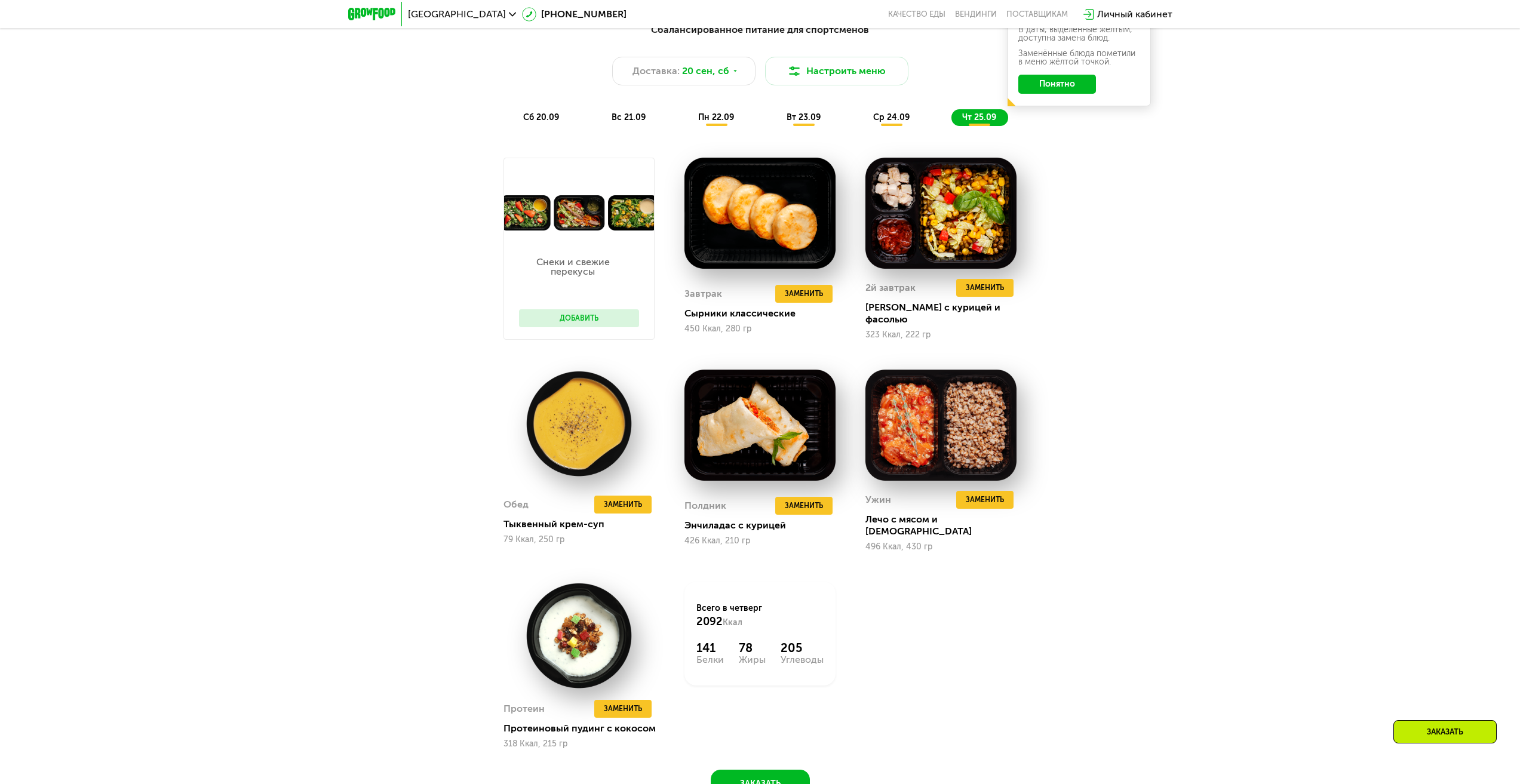
click at [900, 122] on span "ср 24.09" at bounding box center [891, 117] width 36 height 10
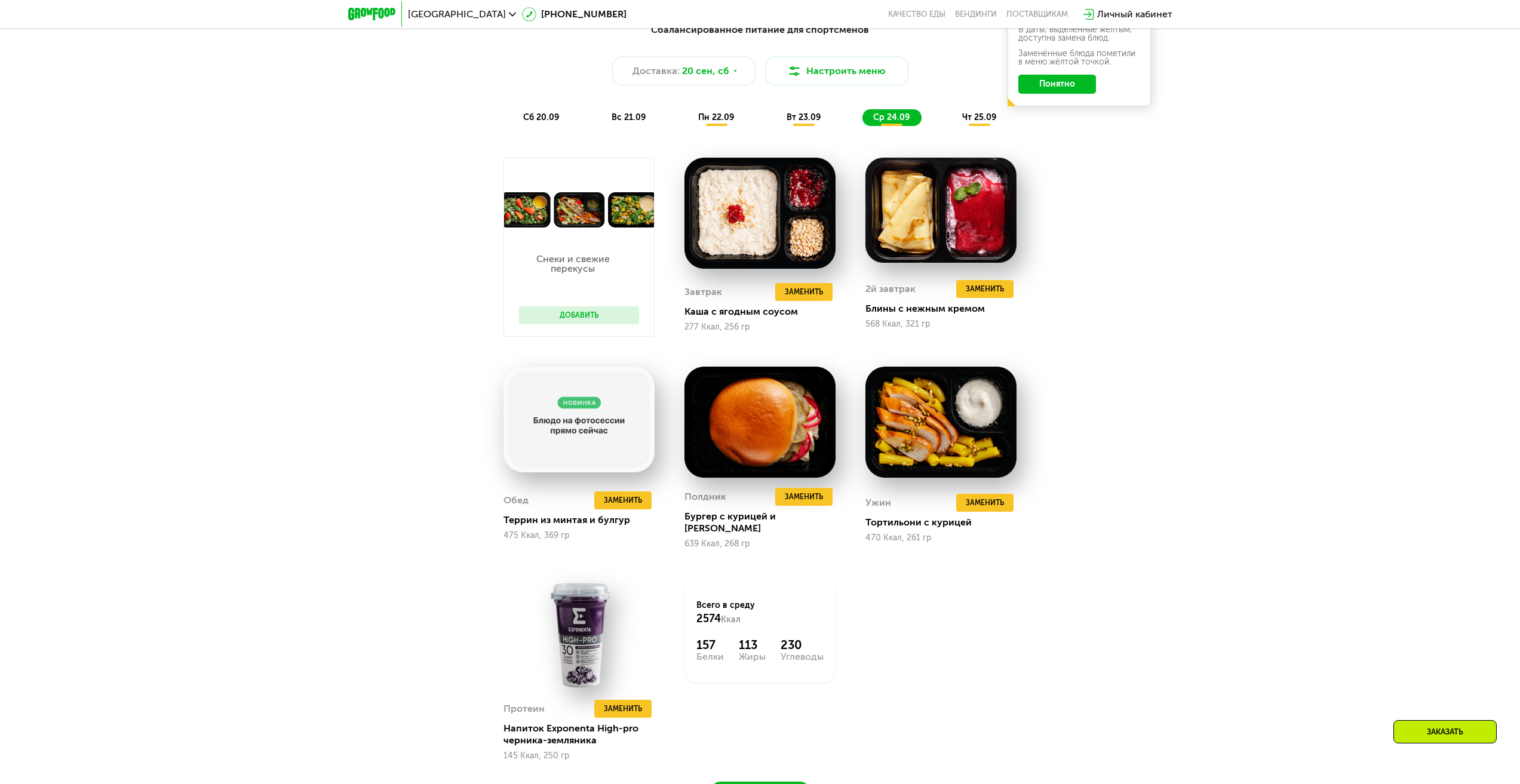
click at [976, 120] on span "чт 25.09" at bounding box center [979, 117] width 34 height 10
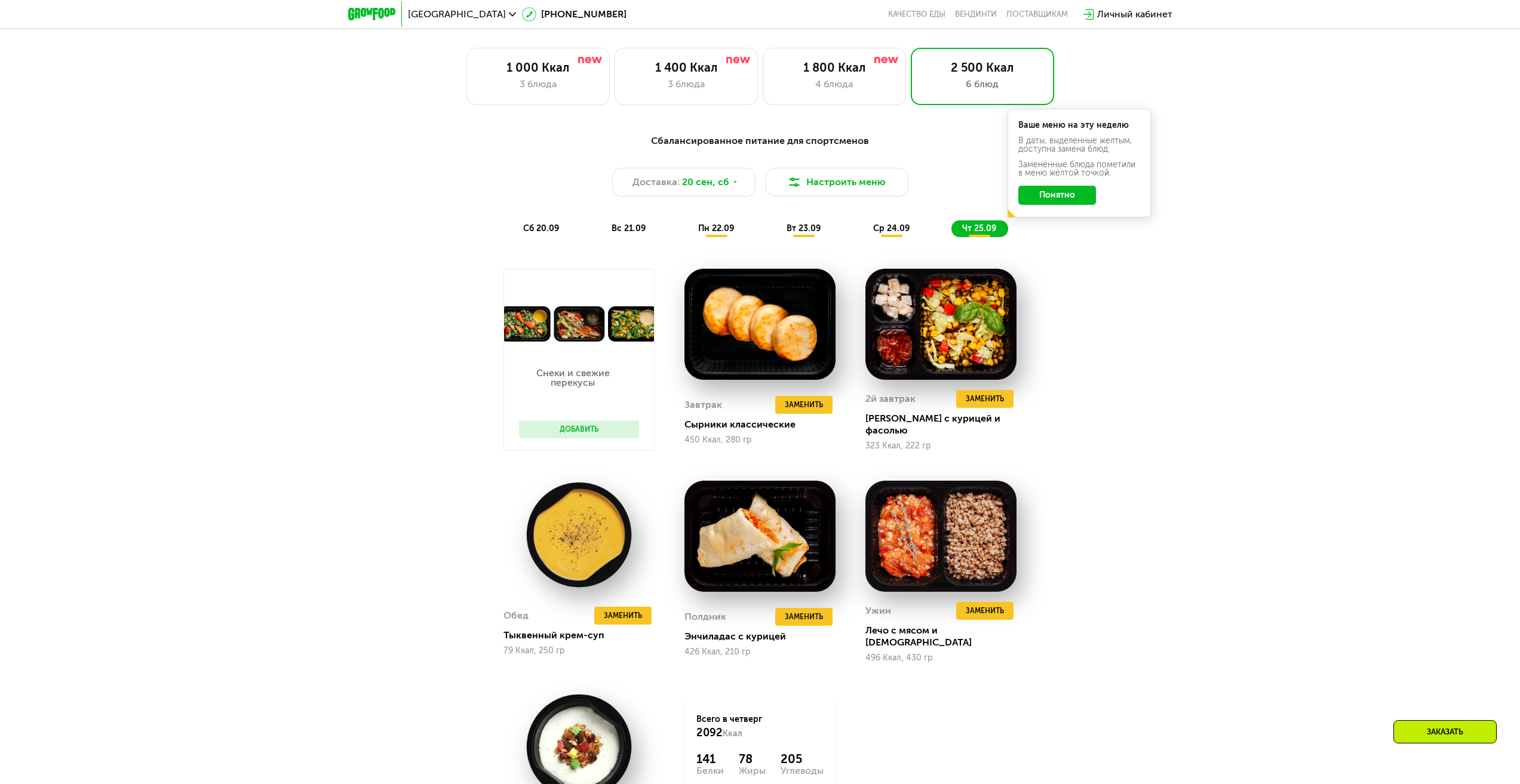
scroll to position [1313, 0]
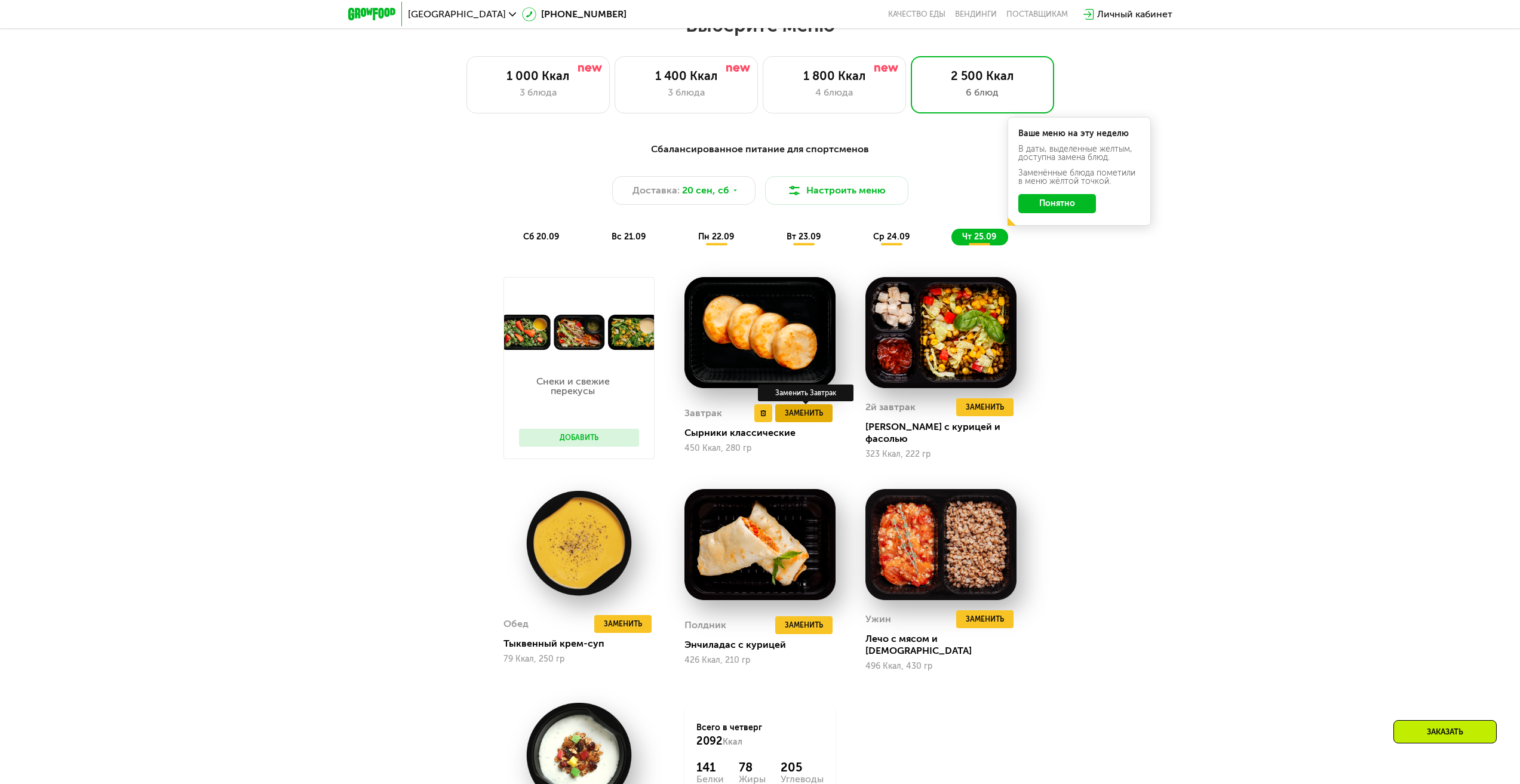
click at [803, 415] on span "Заменить" at bounding box center [804, 413] width 39 height 12
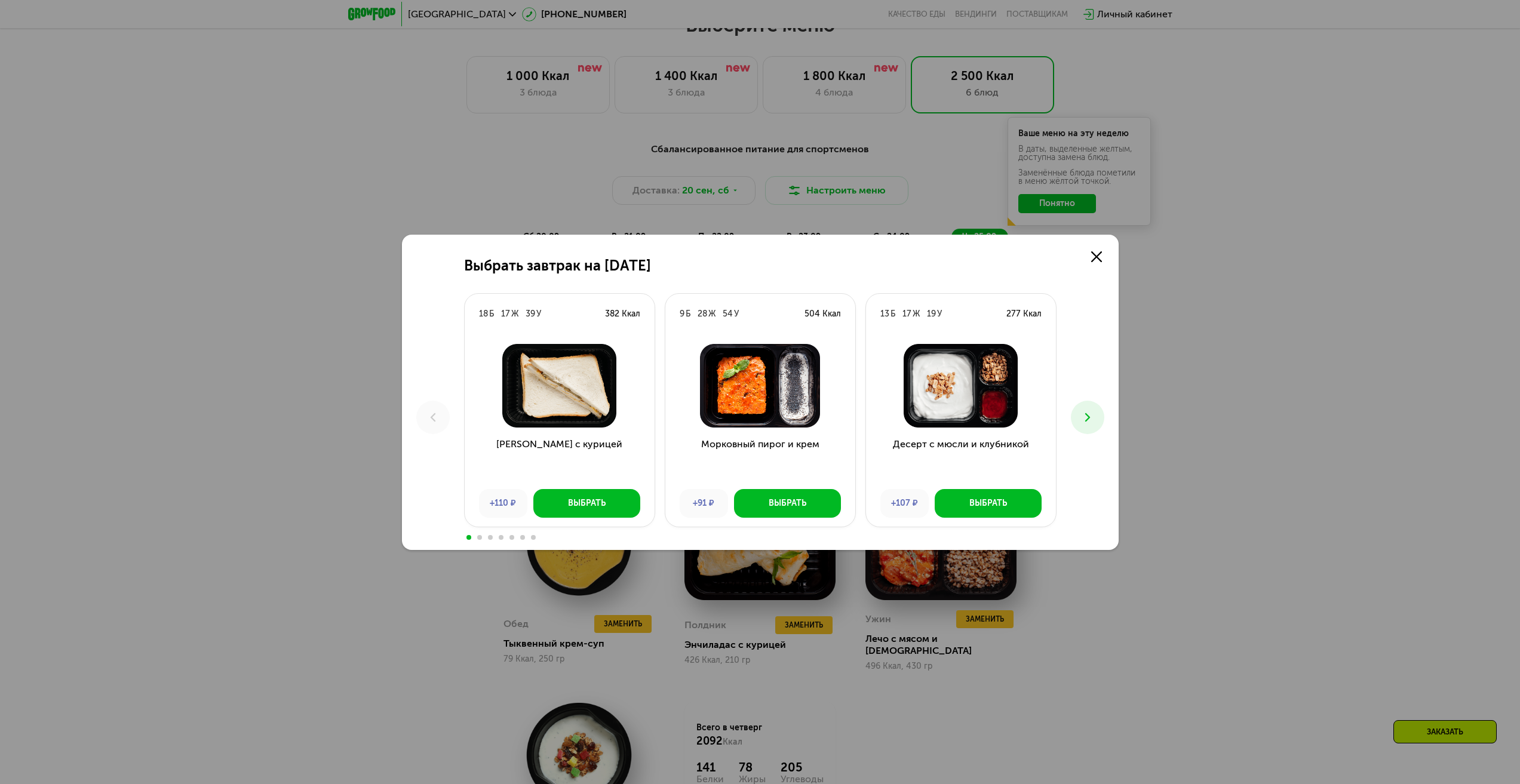
click at [1087, 415] on use at bounding box center [1087, 416] width 5 height 8
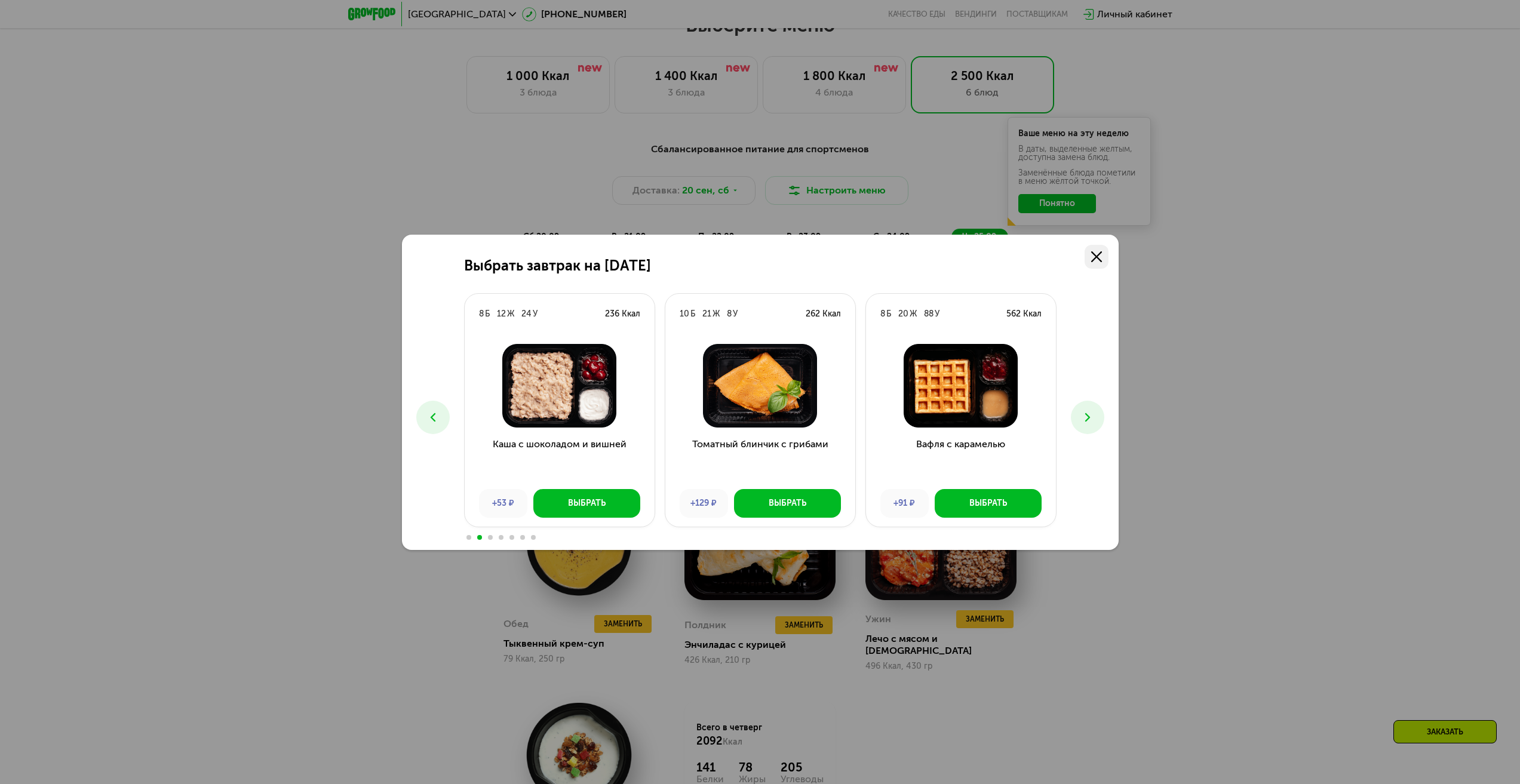
click at [1100, 257] on icon at bounding box center [1096, 257] width 11 height 11
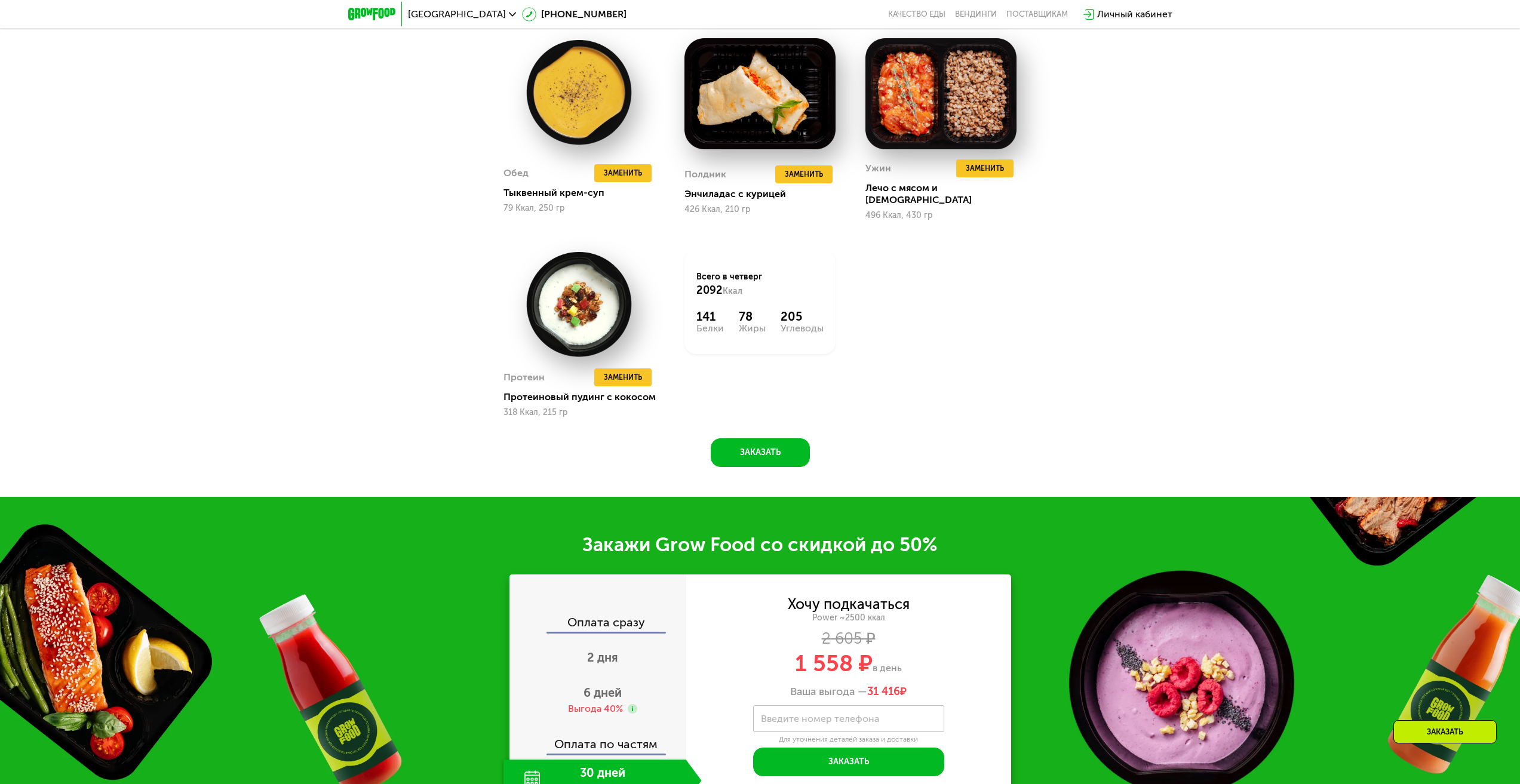
scroll to position [1911, 0]
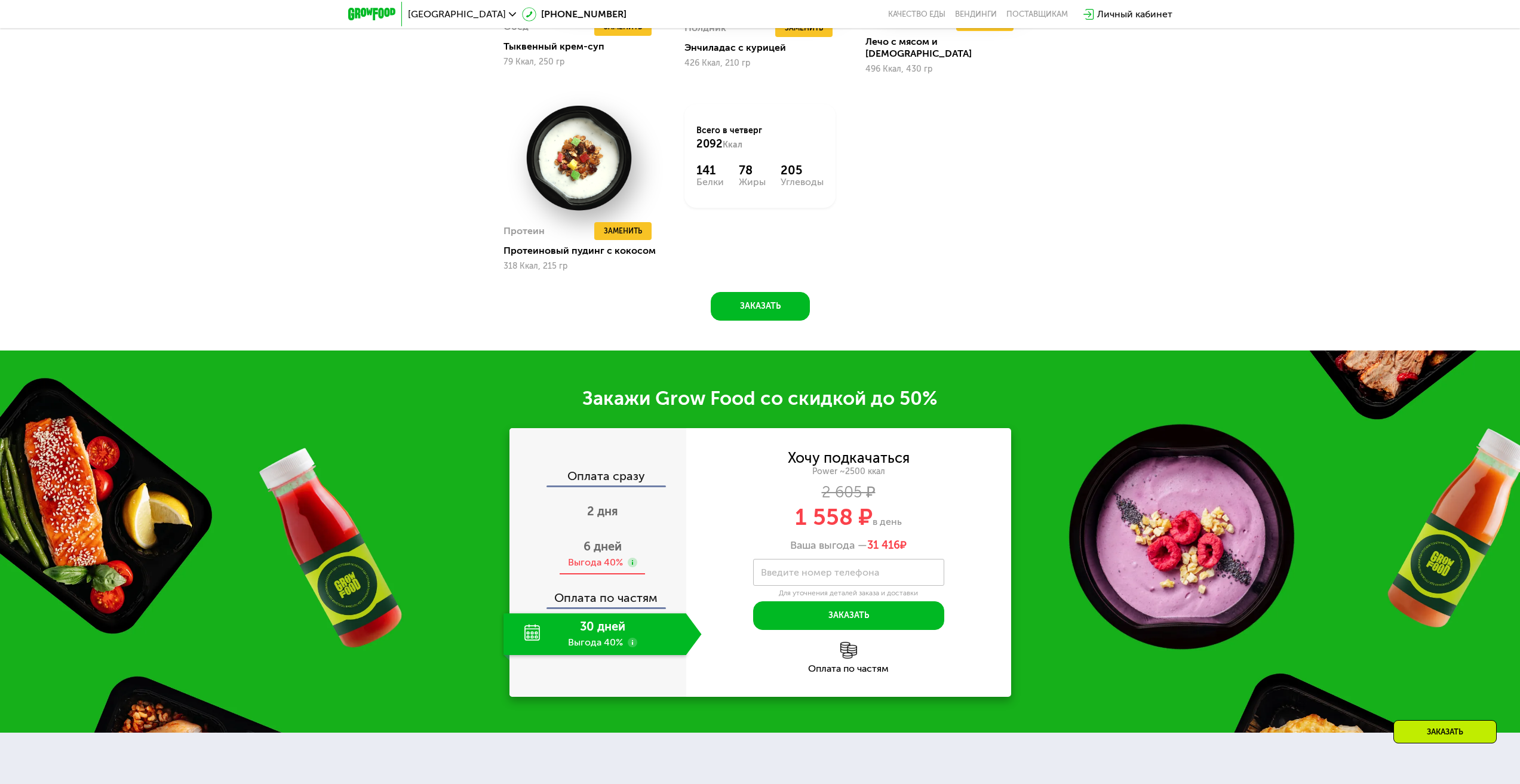
click at [617, 543] on span "6 дней" at bounding box center [602, 546] width 39 height 15
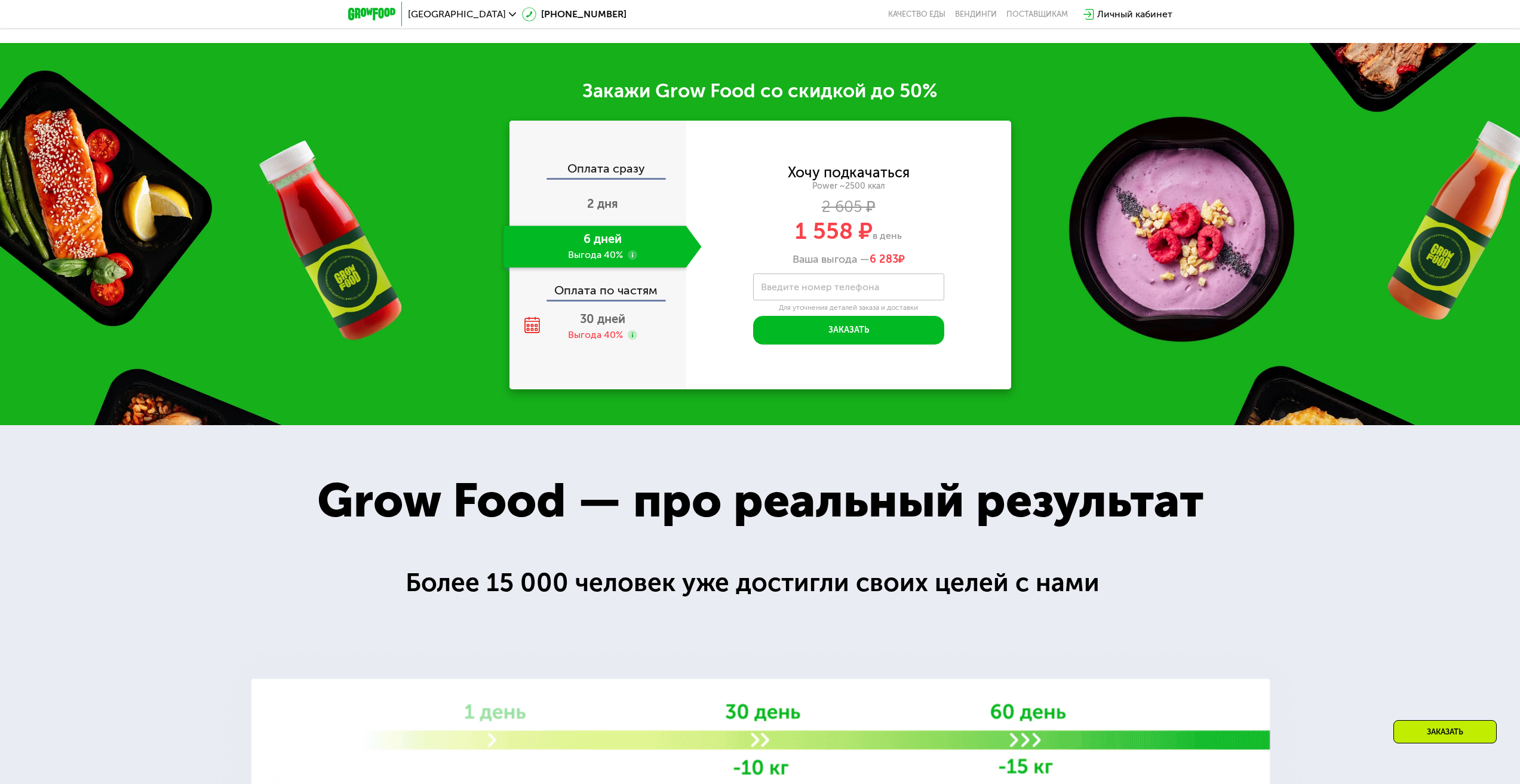
scroll to position [2198, 0]
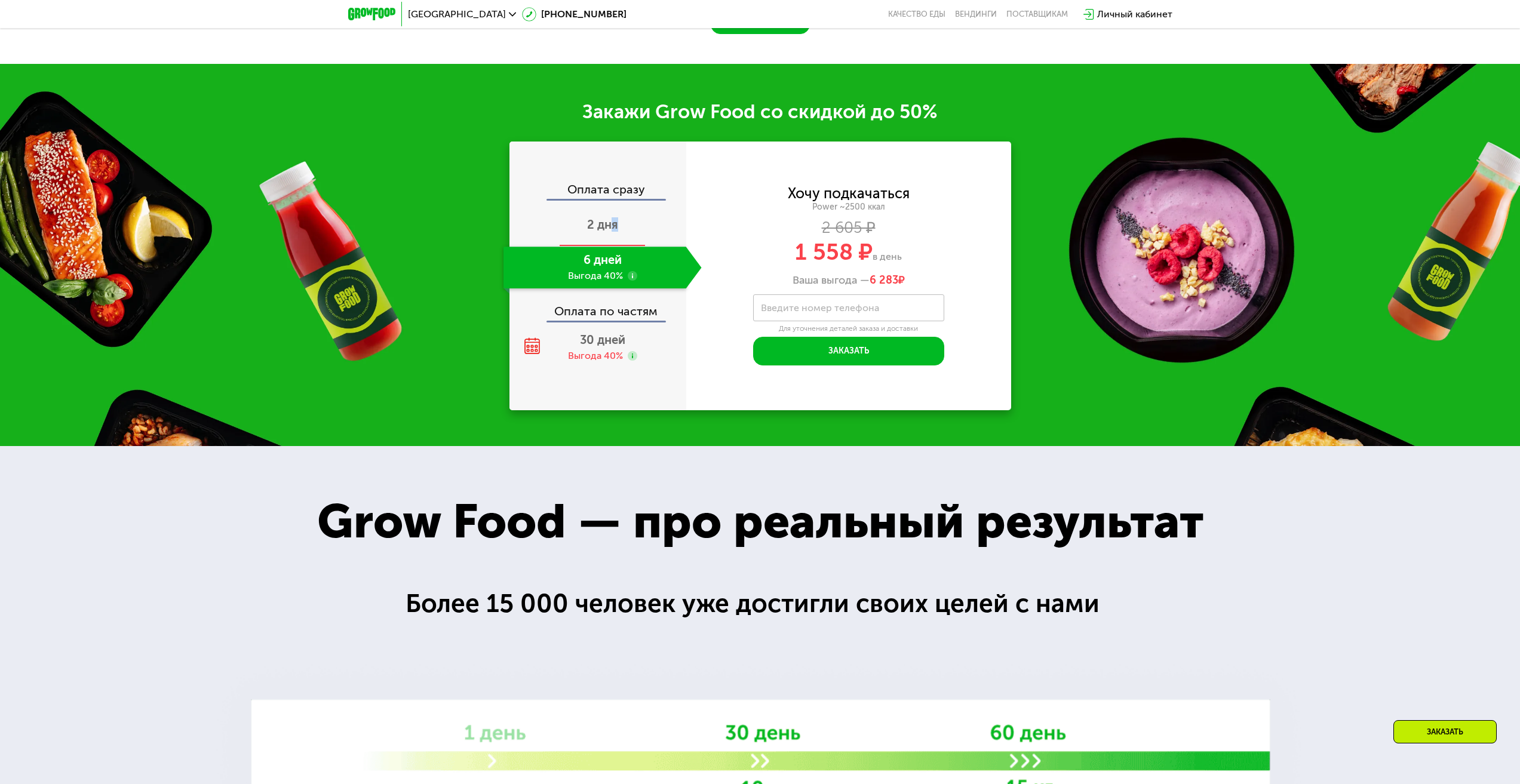
click at [614, 219] on span "2 дня" at bounding box center [602, 225] width 31 height 15
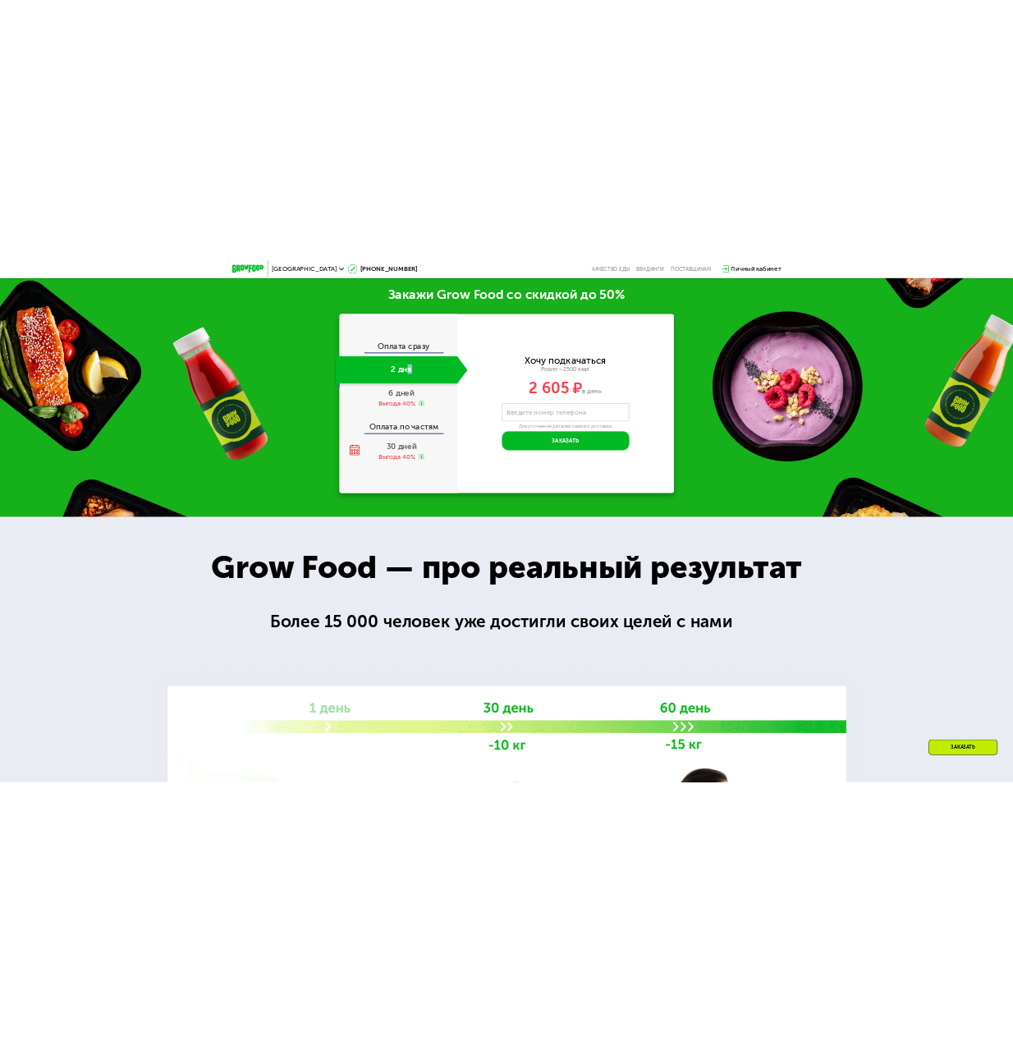
scroll to position [2939, 0]
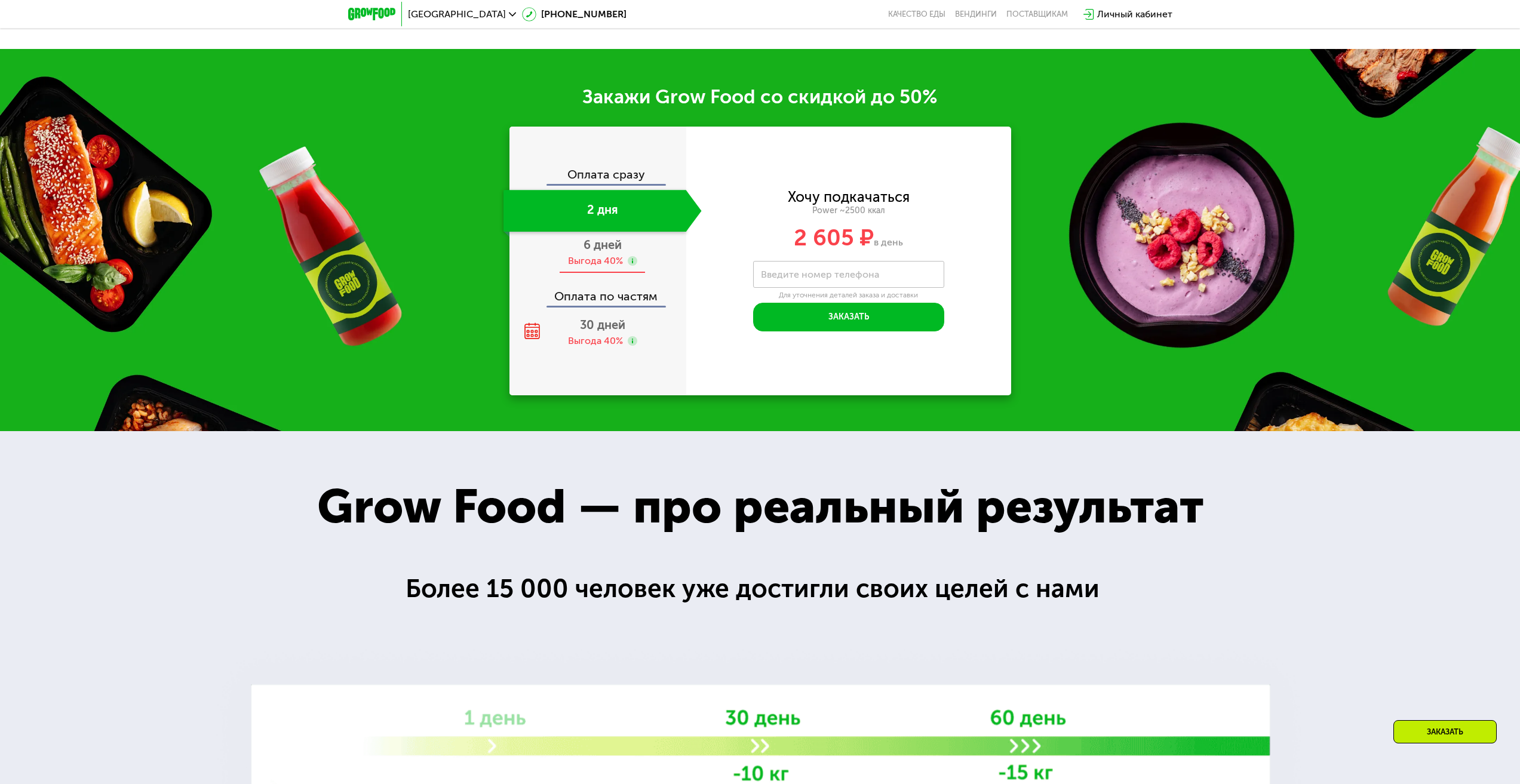
click at [615, 260] on div "Выгода 40%" at bounding box center [596, 261] width 55 height 13
